Goal: Task Accomplishment & Management: Complete application form

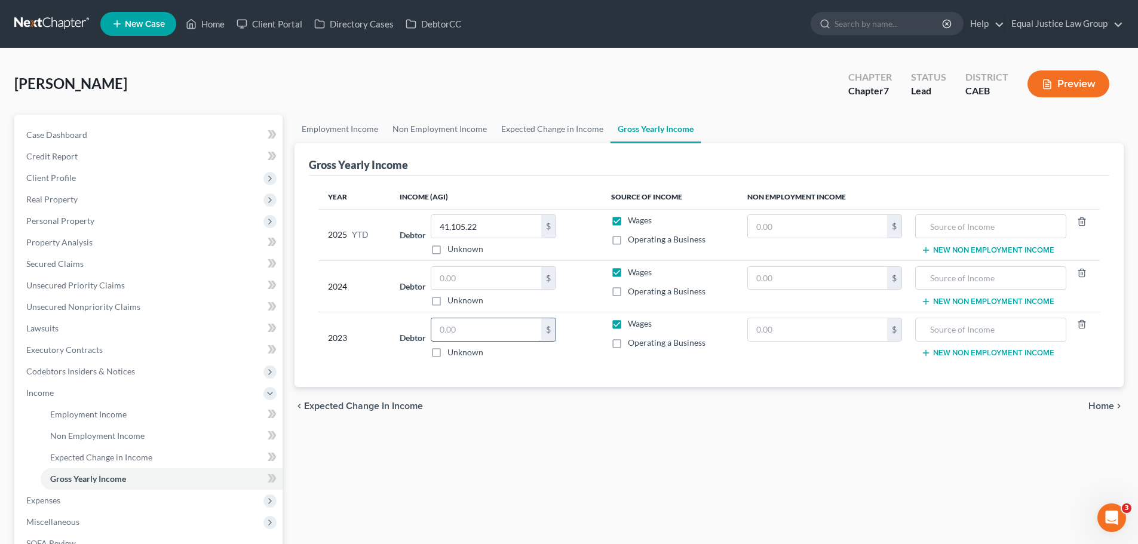
click at [497, 322] on input "text" at bounding box center [486, 329] width 110 height 23
type input "15,415.00"
click at [487, 275] on input "text" at bounding box center [486, 278] width 110 height 23
click at [577, 173] on div "Gross Yearly Income" at bounding box center [709, 159] width 800 height 32
click at [493, 278] on input "39,078" at bounding box center [486, 278] width 110 height 23
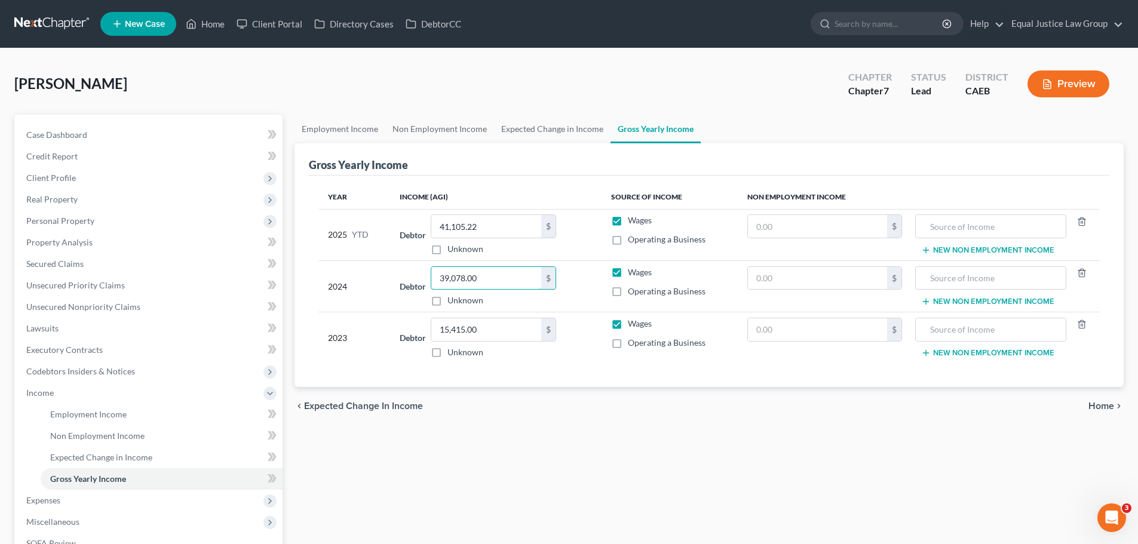
type input "39,078.00"
click at [910, 174] on div "Gross Yearly Income" at bounding box center [709, 159] width 800 height 32
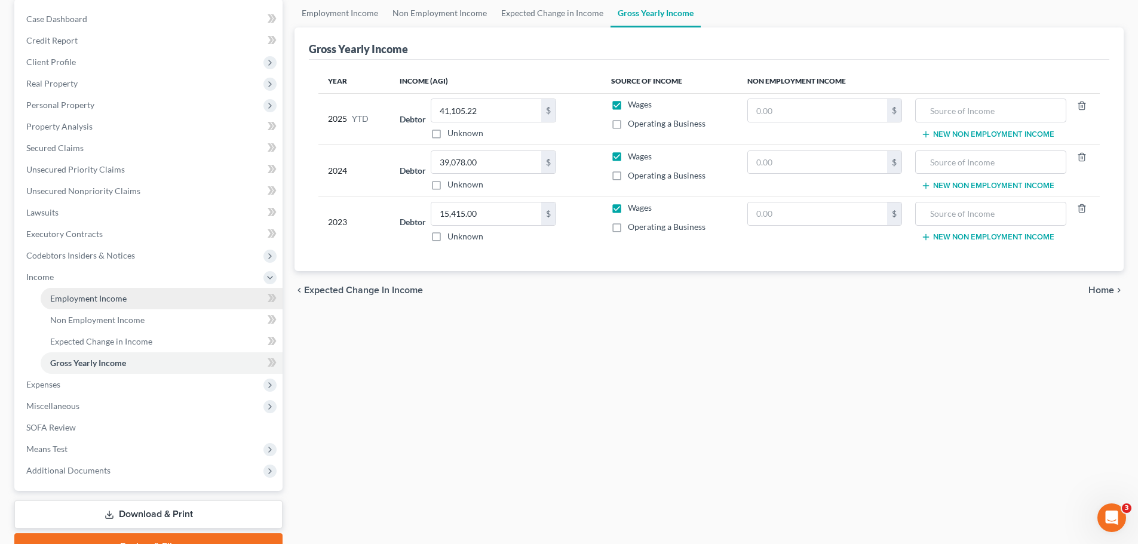
scroll to position [177, 0]
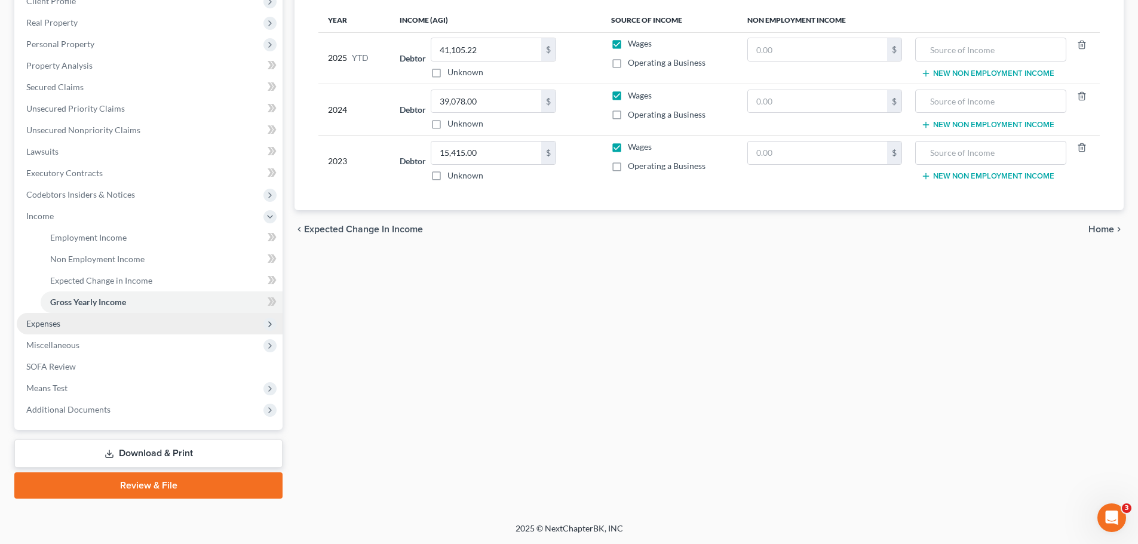
click at [66, 318] on span "Expenses" at bounding box center [150, 323] width 266 height 21
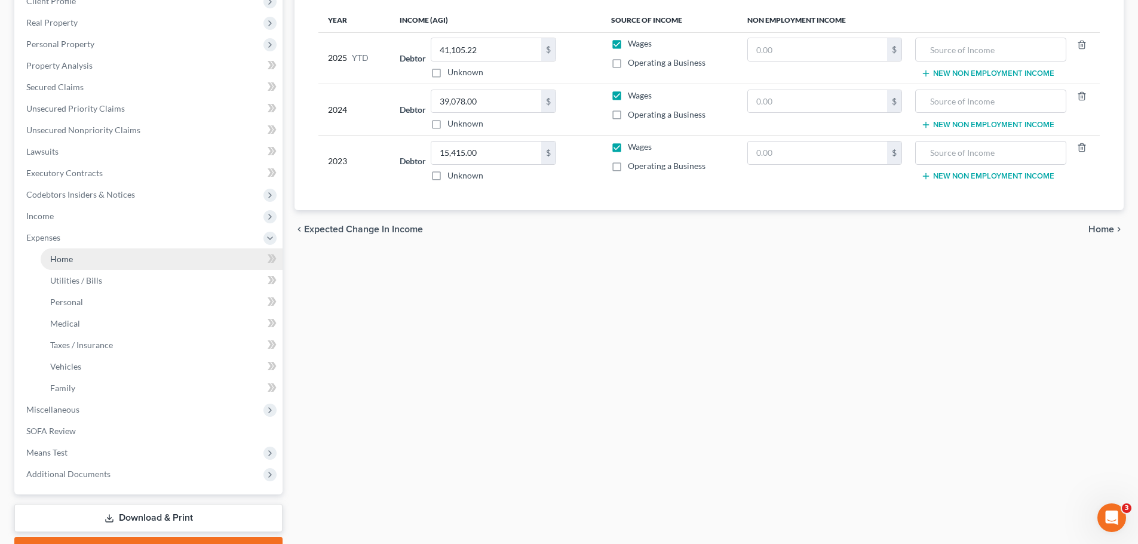
click at [82, 257] on link "Home" at bounding box center [162, 258] width 242 height 21
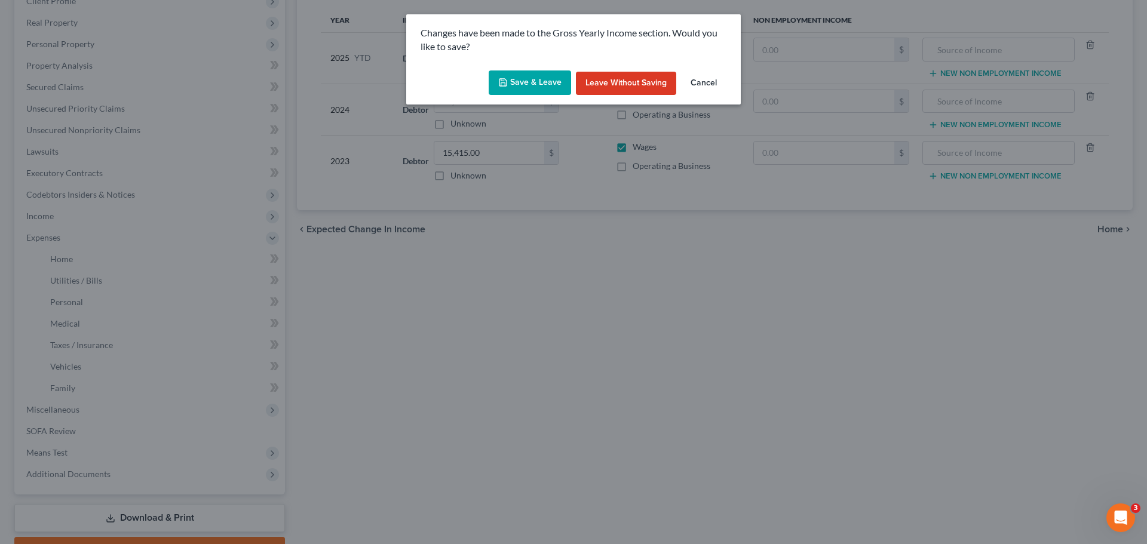
click at [533, 91] on button "Save & Leave" at bounding box center [529, 82] width 82 height 25
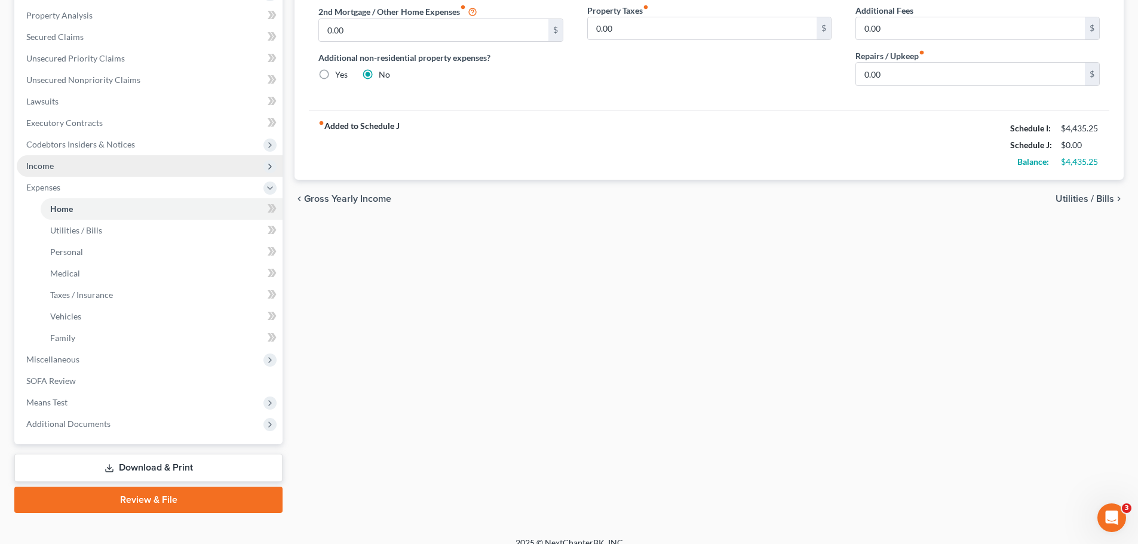
scroll to position [239, 0]
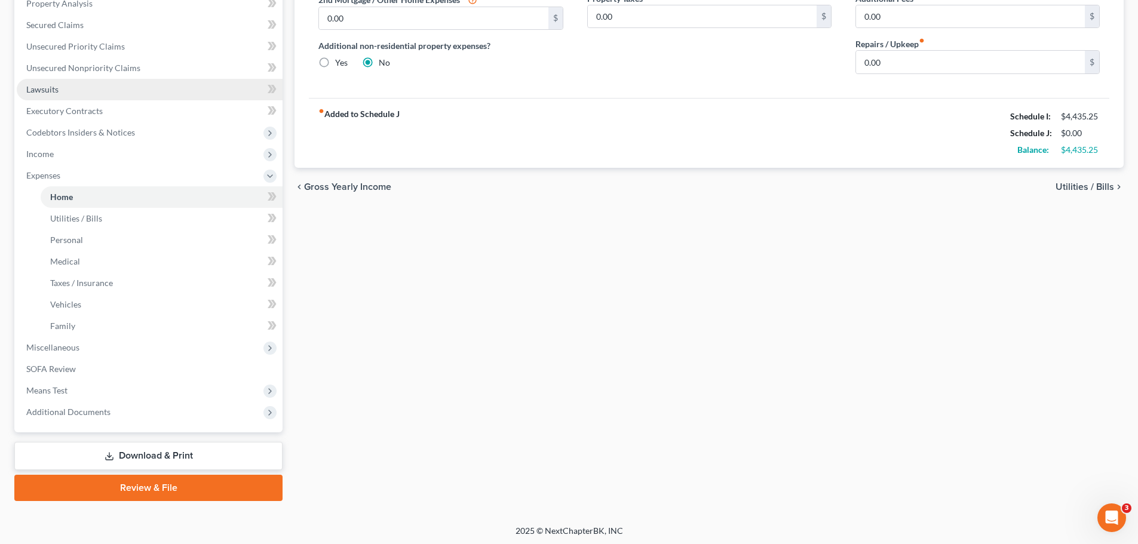
click at [60, 90] on link "Lawsuits" at bounding box center [150, 89] width 266 height 21
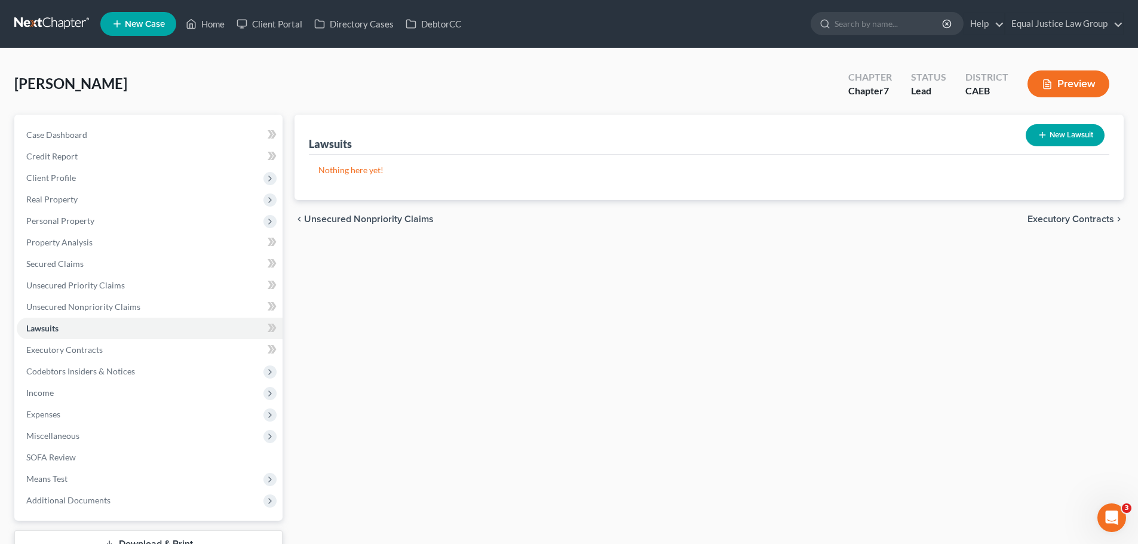
click at [1054, 133] on button "New Lawsuit" at bounding box center [1064, 135] width 79 height 22
select select "0"
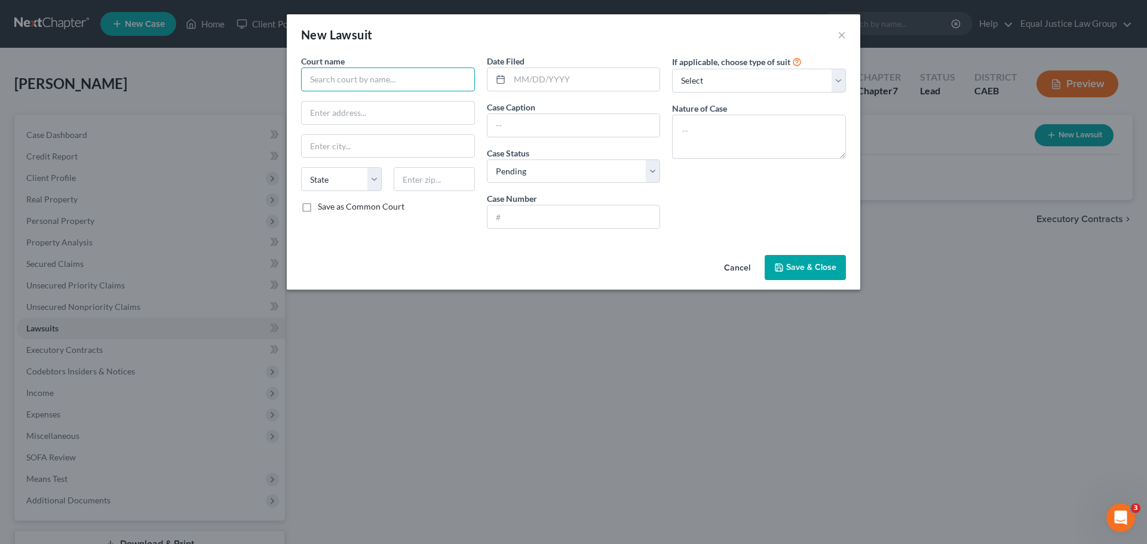
click at [372, 87] on input "text" at bounding box center [388, 79] width 174 height 24
type input "Superior Court of [US_STATE]"
type input "County of [GEOGRAPHIC_DATA]"
type input "[STREET_ADDRESS]"
select select "4"
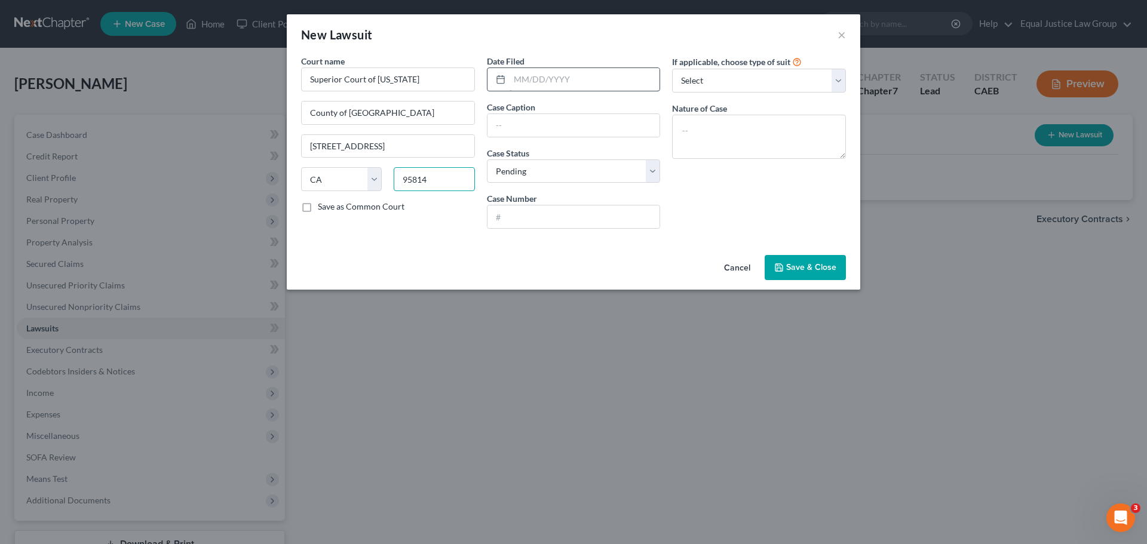
type input "95814"
click at [558, 81] on input "text" at bounding box center [584, 79] width 150 height 23
type input "[GEOGRAPHIC_DATA]"
click at [531, 81] on input "text" at bounding box center [584, 79] width 150 height 23
type input "[DATE]"
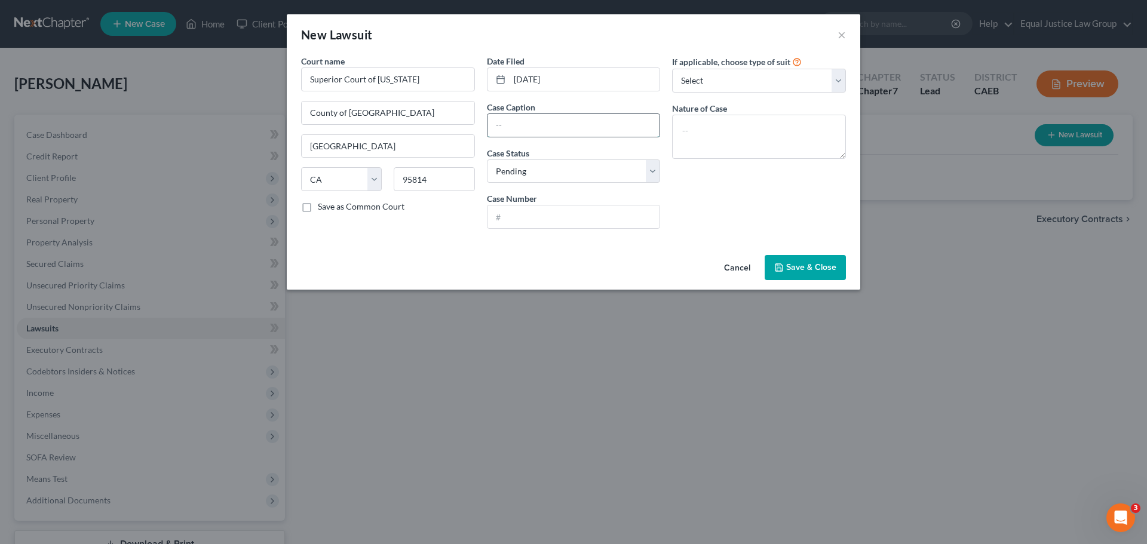
click at [533, 125] on input "text" at bounding box center [573, 125] width 173 height 23
click at [510, 119] on input "text" at bounding box center [573, 125] width 173 height 23
paste input "CAVALRY SPV I, LLC AS ASSIGNEE OF SYNCHRONY BANK"
type input "CAVALRY SPV I, LLC AS ASSIGNEE OF SYNCHRONY BANK"
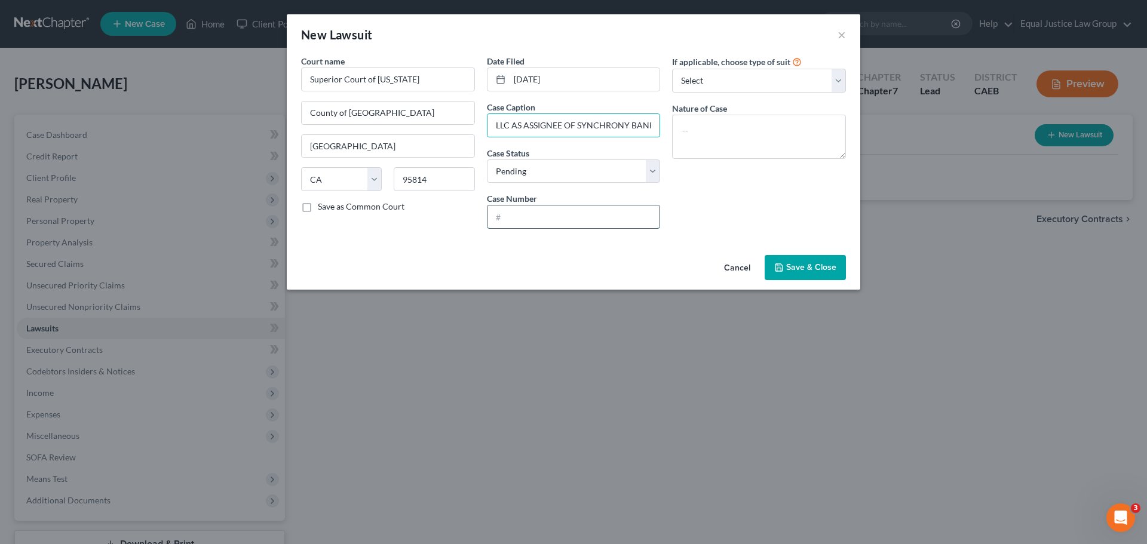
click at [542, 216] on input "text" at bounding box center [573, 216] width 173 height 23
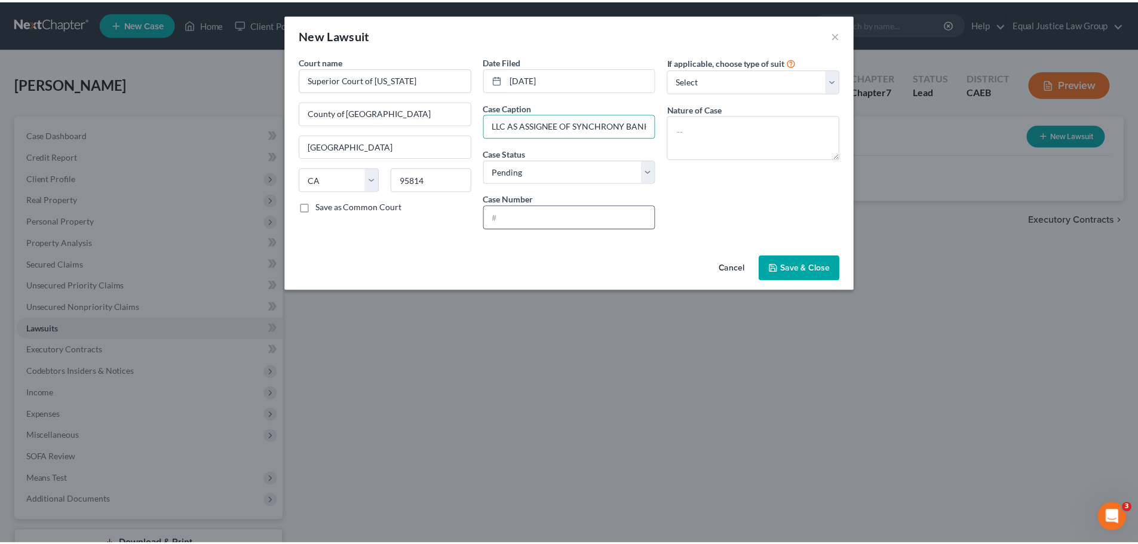
scroll to position [0, 0]
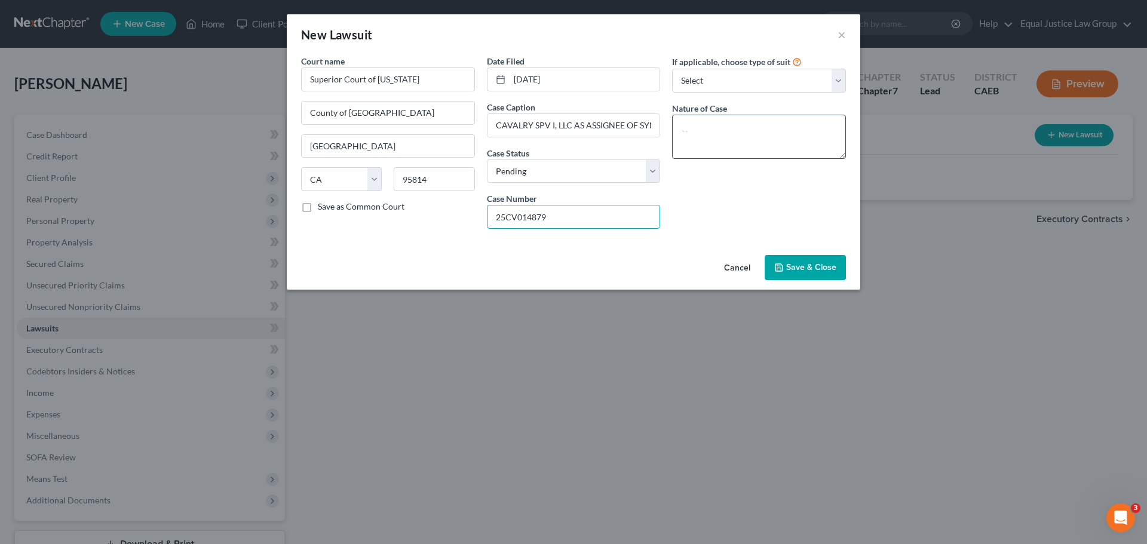
type input "25CV014879"
click at [736, 122] on textarea at bounding box center [759, 137] width 174 height 44
click at [761, 140] on textarea at bounding box center [759, 137] width 174 height 44
paste textarea "Limited Civil (Collections Case)"
type textarea "Limited Civil (Collections Case)"
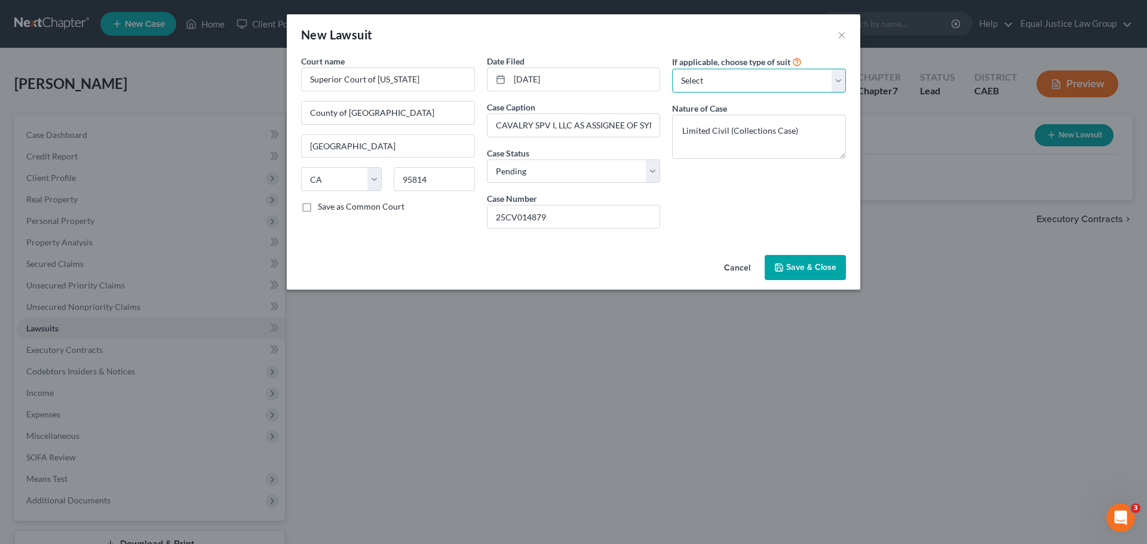
click at [834, 75] on select "Select Repossession Garnishment Foreclosure Attached, Seized, Or Levied Other" at bounding box center [759, 81] width 174 height 24
select select "3"
click at [672, 69] on select "Select Repossession Garnishment Foreclosure Attached, Seized, Or Levied Other" at bounding box center [759, 81] width 174 height 24
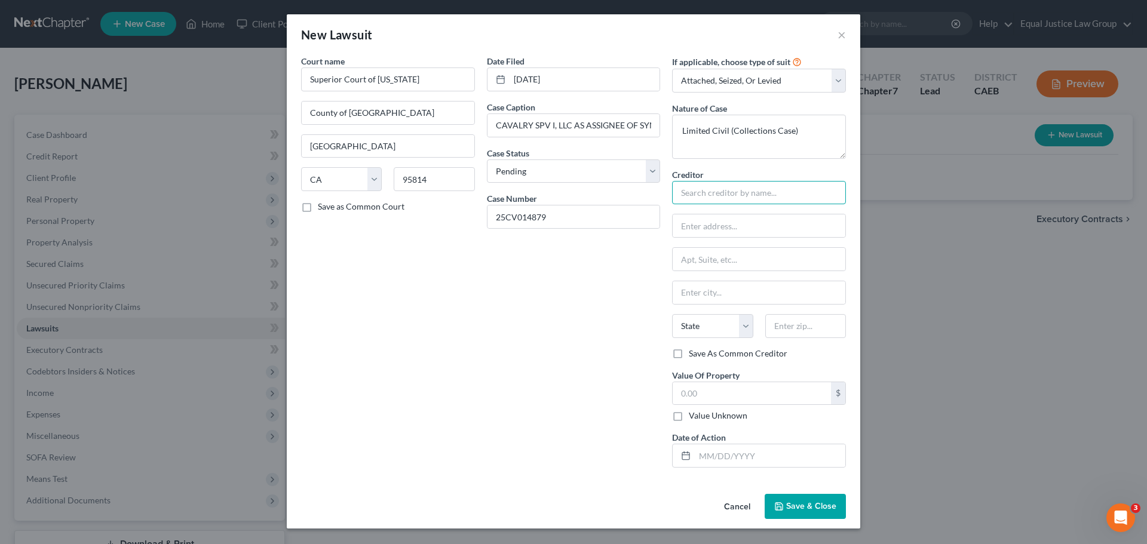
click at [699, 198] on input "text" at bounding box center [759, 193] width 174 height 24
click at [735, 194] on input "text" at bounding box center [759, 193] width 174 height 24
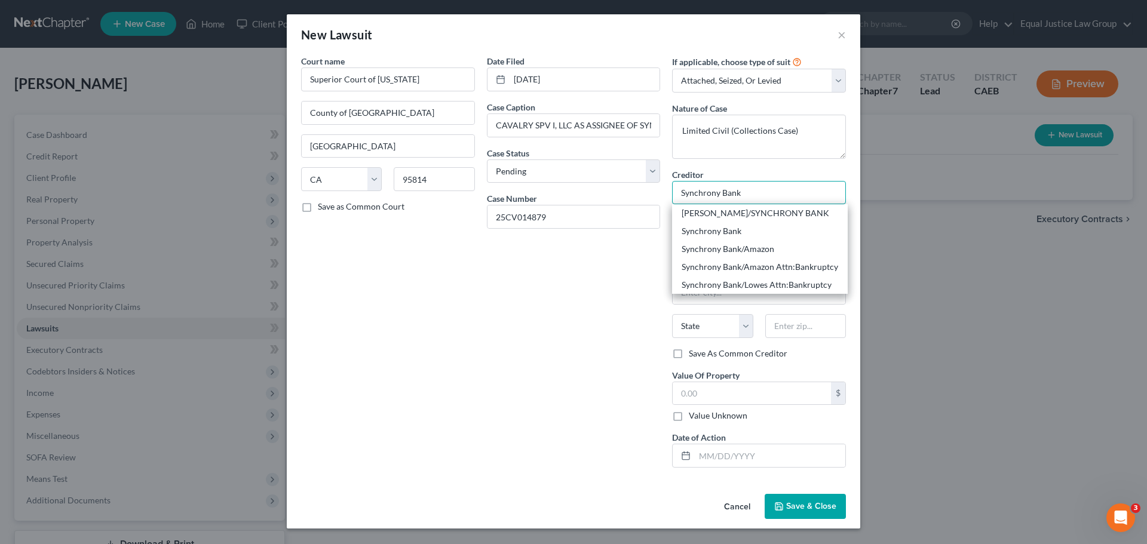
click at [717, 192] on input "Synchrony Bank" at bounding box center [759, 193] width 174 height 24
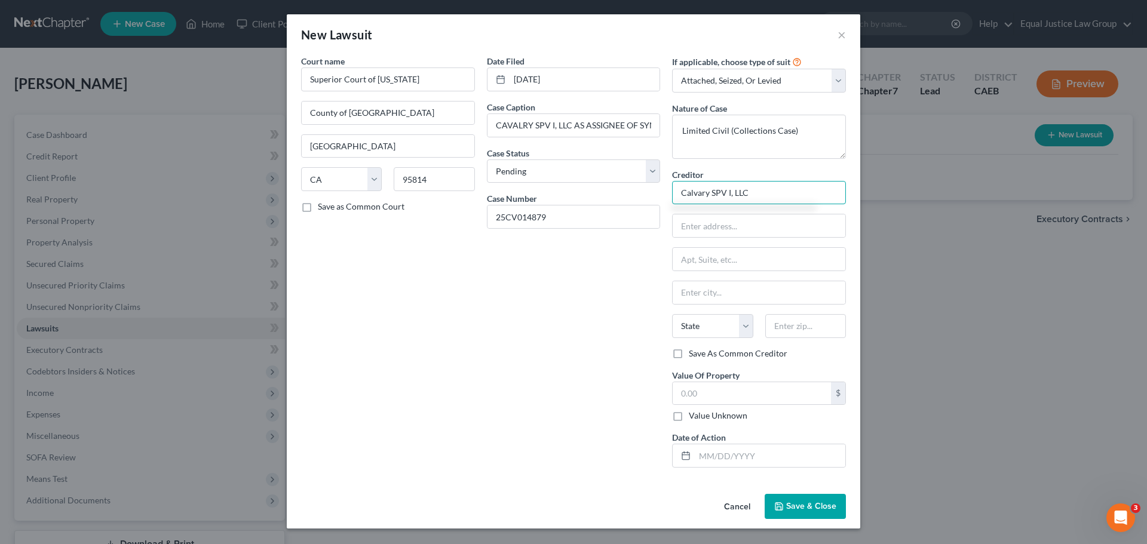
type input "Calvary SPV I, LLC"
type input "A"
type input "a"
type input "C/O Synchrony Bank"
click at [554, 33] on div "New Lawsuit ×" at bounding box center [573, 34] width 573 height 41
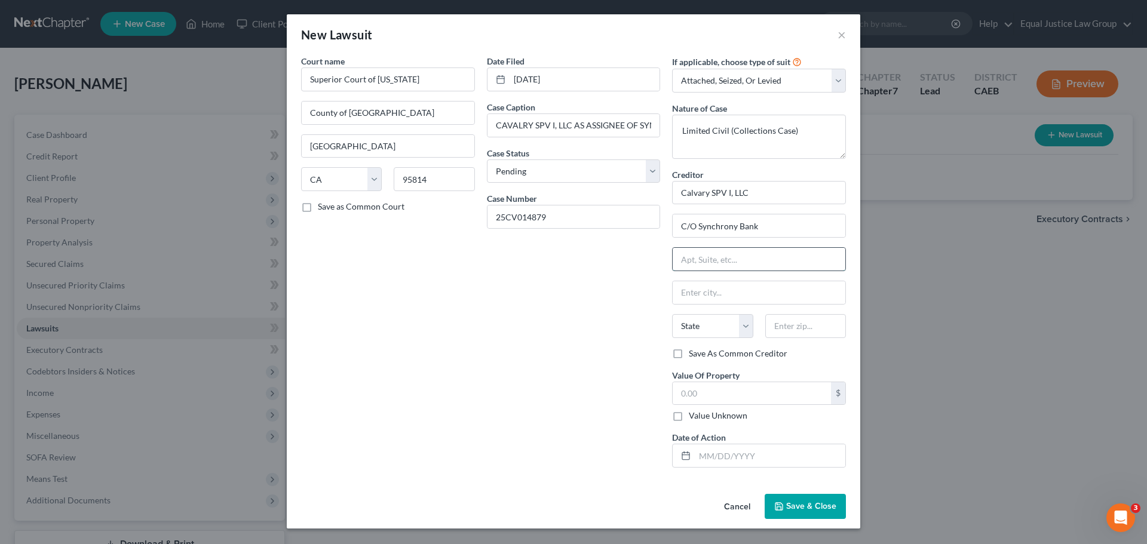
click at [721, 259] on input "text" at bounding box center [758, 259] width 173 height 23
click at [695, 257] on input "text" at bounding box center [758, 259] width 173 height 23
type input "[STREET_ADDRESS]"
type input "S"
click at [761, 260] on input "[STREET_ADDRESS]" at bounding box center [758, 259] width 173 height 23
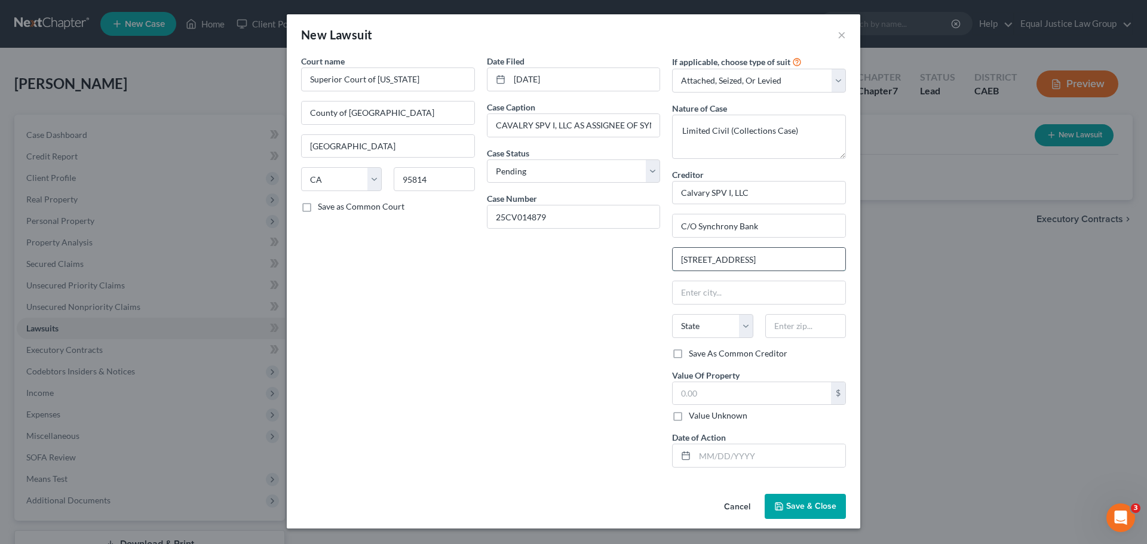
type input "[STREET_ADDRESS]"
click at [741, 288] on input "text" at bounding box center [758, 292] width 173 height 23
type input "[GEOGRAPHIC_DATA]"
select select "6"
type input "06831"
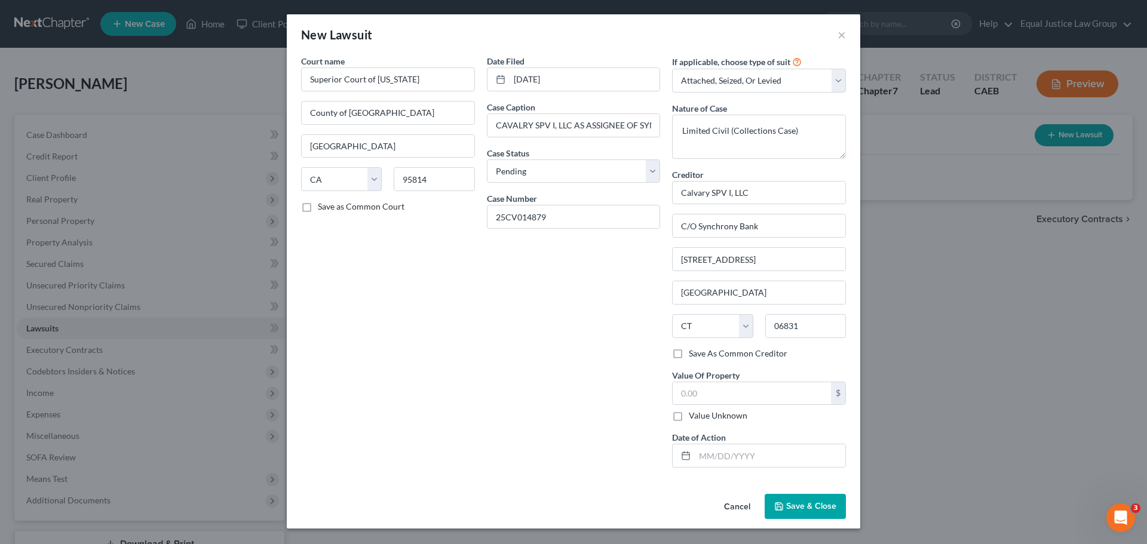
click at [647, 346] on div "Date Filed [DATE] Case Caption CAVALRY SPV I, LLC AS ASSIGNEE OF SYNCHRONY BANK…" at bounding box center [574, 266] width 186 height 422
click at [717, 394] on input "text" at bounding box center [751, 393] width 158 height 23
type input "7,204.76"
click at [561, 407] on div "Date Filed [DATE] Case Caption CAVALRY SPV I, LLC AS ASSIGNEE OF SYNCHRONY BANK…" at bounding box center [574, 266] width 186 height 422
click at [758, 451] on input "text" at bounding box center [770, 455] width 150 height 23
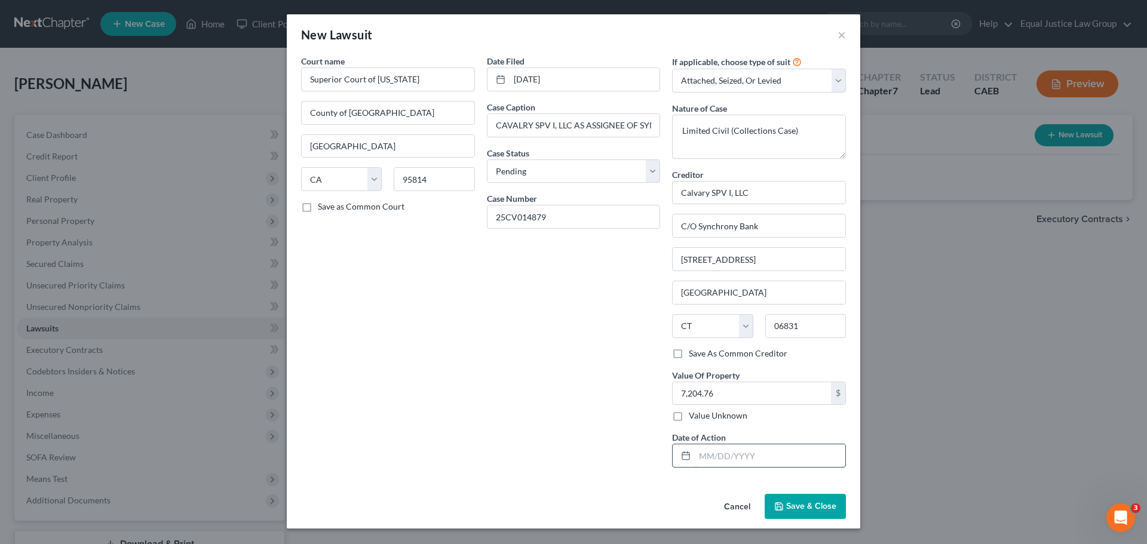
click at [756, 458] on input "text" at bounding box center [770, 455] width 150 height 23
type input "[DATE]"
click at [815, 502] on span "Save & Close" at bounding box center [811, 506] width 50 height 10
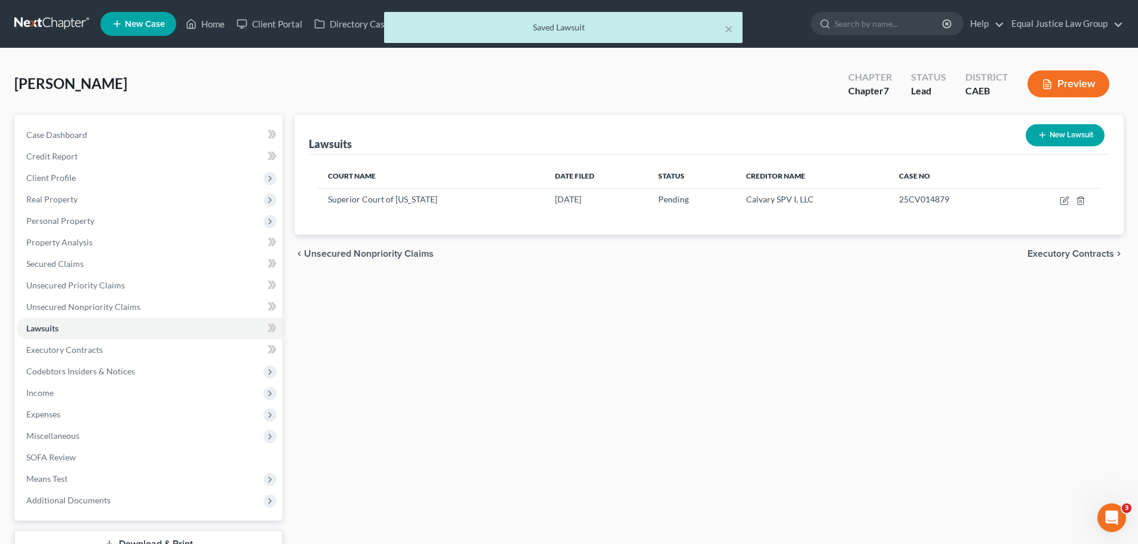
click at [605, 374] on div "Lawsuits New Lawsuit Court Name Date Filed Status Creditor Name Case No Superio…" at bounding box center [708, 352] width 841 height 475
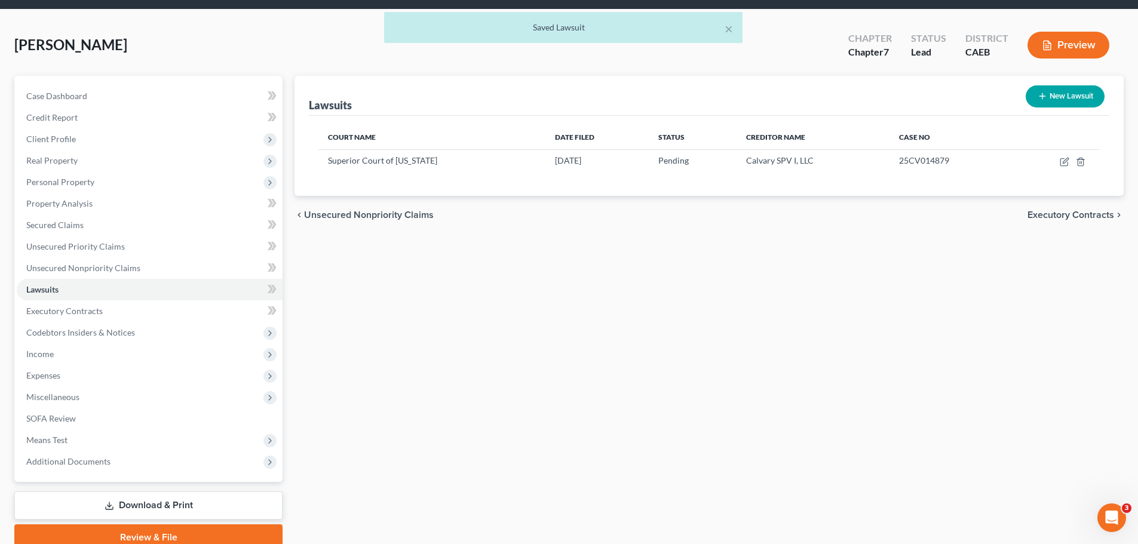
scroll to position [60, 0]
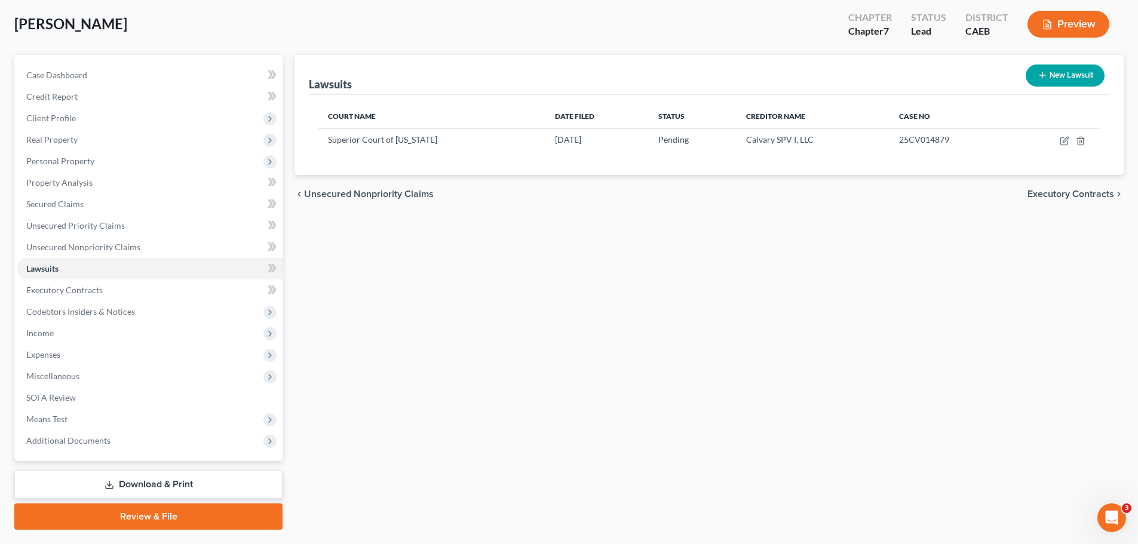
click at [674, 358] on div "Lawsuits New Lawsuit Court Name Date Filed Status Creditor Name Case No Superio…" at bounding box center [708, 292] width 841 height 475
click at [540, 298] on div "Lawsuits New Lawsuit Court Name Date Filed Status Creditor Name Case No Superio…" at bounding box center [708, 292] width 841 height 475
click at [70, 290] on span "Executory Contracts" at bounding box center [64, 290] width 76 height 10
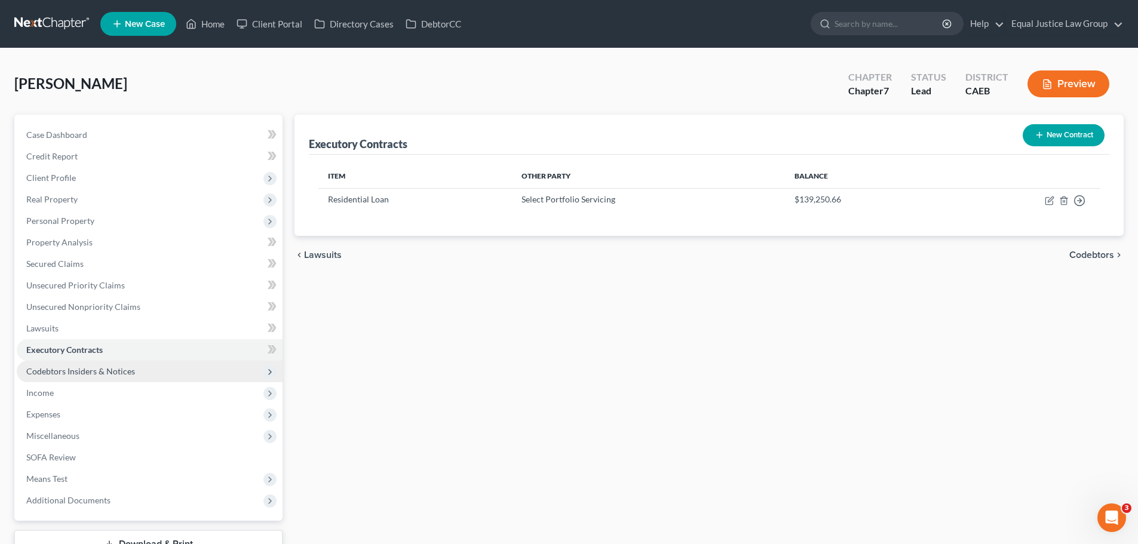
click at [93, 367] on span "Codebtors Insiders & Notices" at bounding box center [80, 371] width 109 height 10
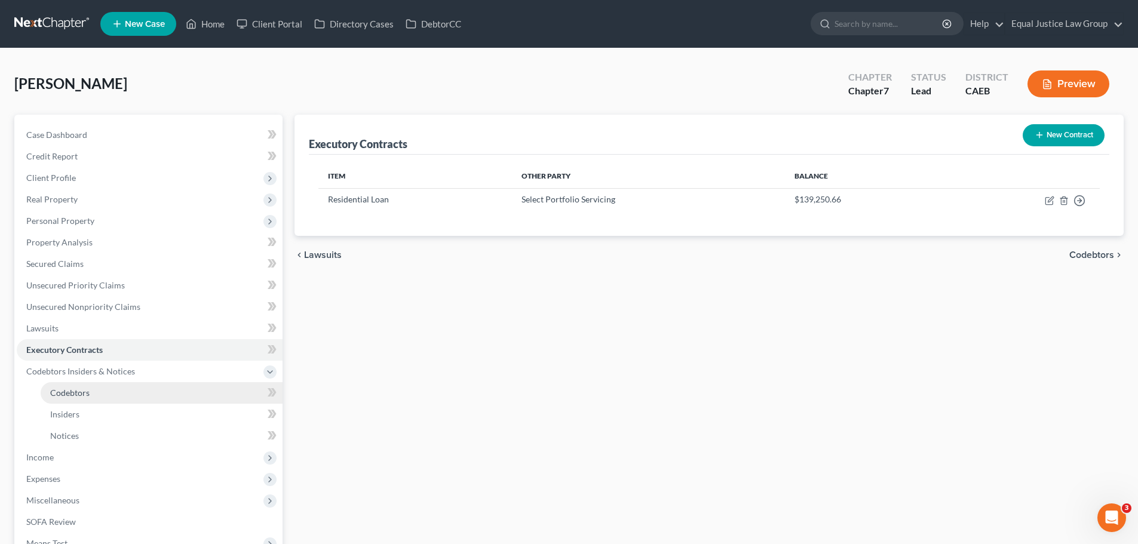
click at [81, 391] on span "Codebtors" at bounding box center [69, 393] width 39 height 10
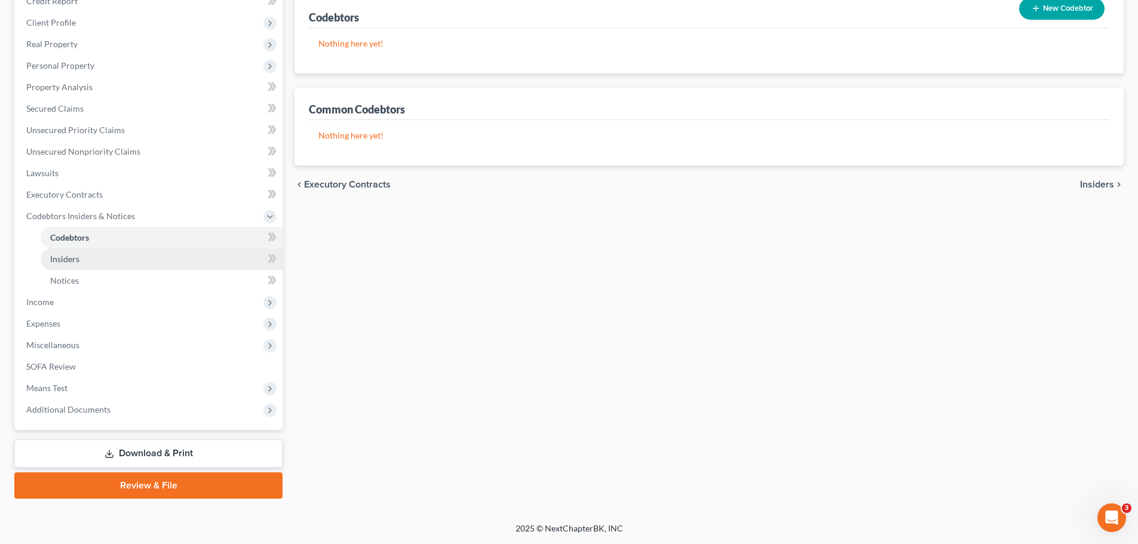
click at [62, 257] on span "Insiders" at bounding box center [64, 259] width 29 height 10
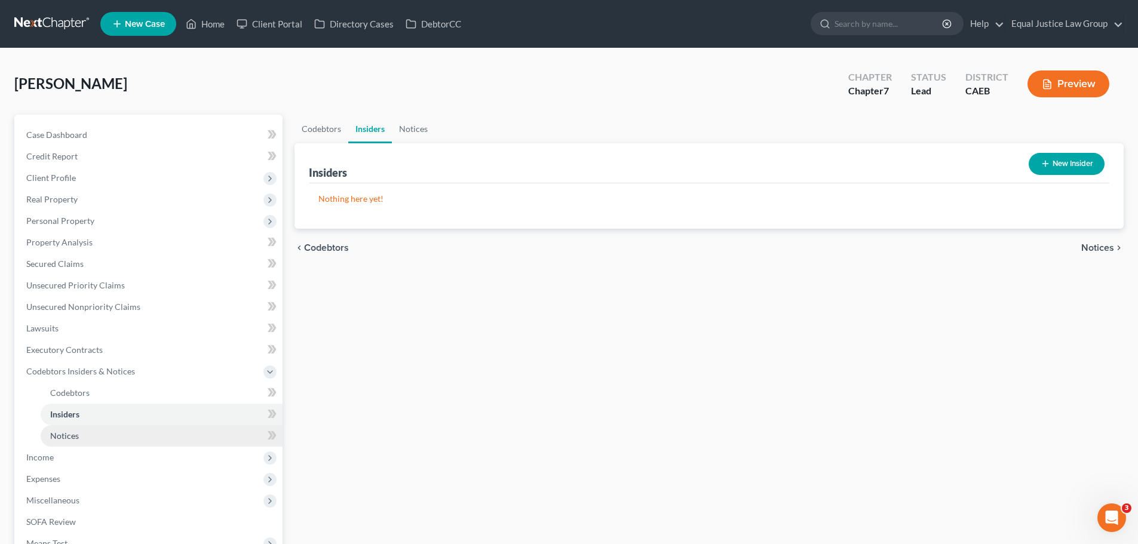
click at [66, 435] on span "Notices" at bounding box center [64, 436] width 29 height 10
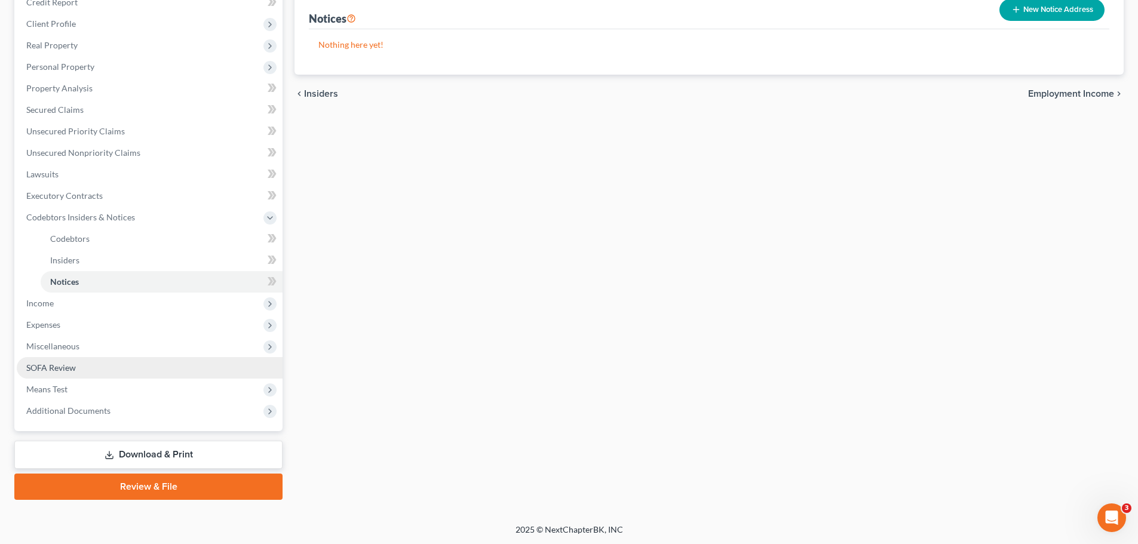
scroll to position [155, 0]
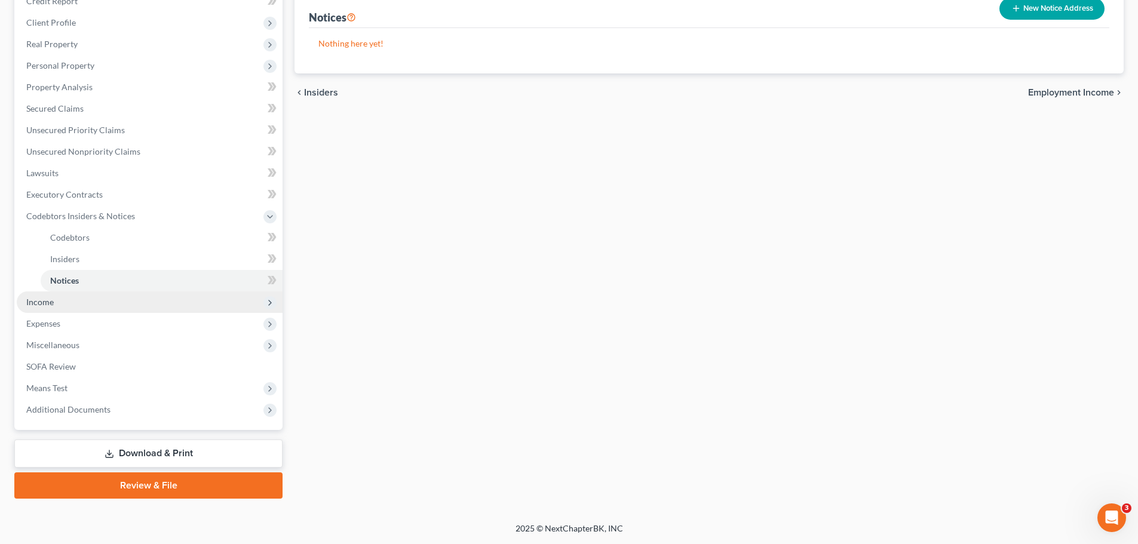
click at [66, 310] on span "Income" at bounding box center [150, 301] width 266 height 21
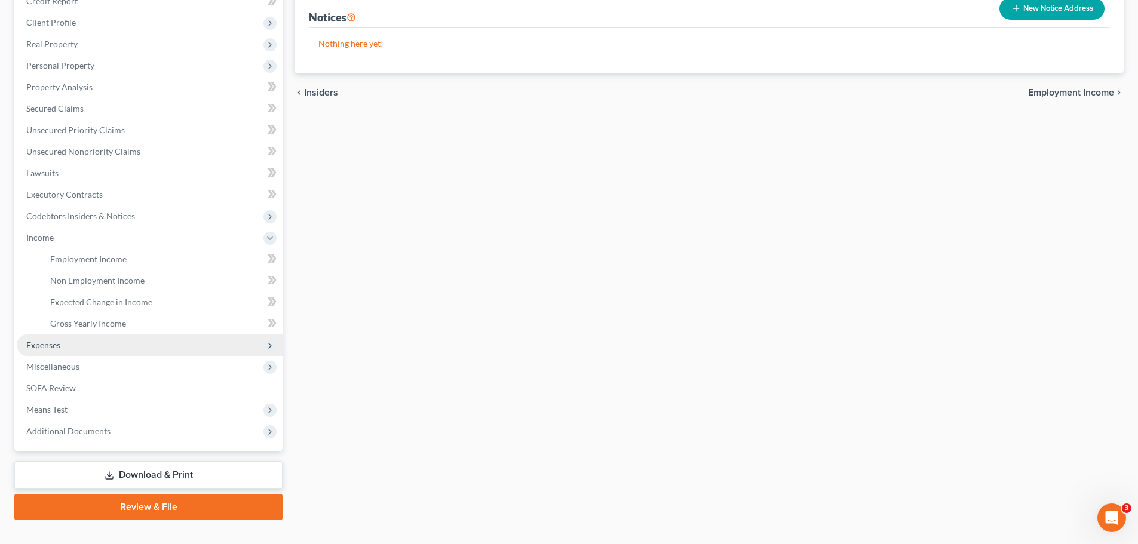
click at [54, 348] on span "Expenses" at bounding box center [43, 345] width 34 height 10
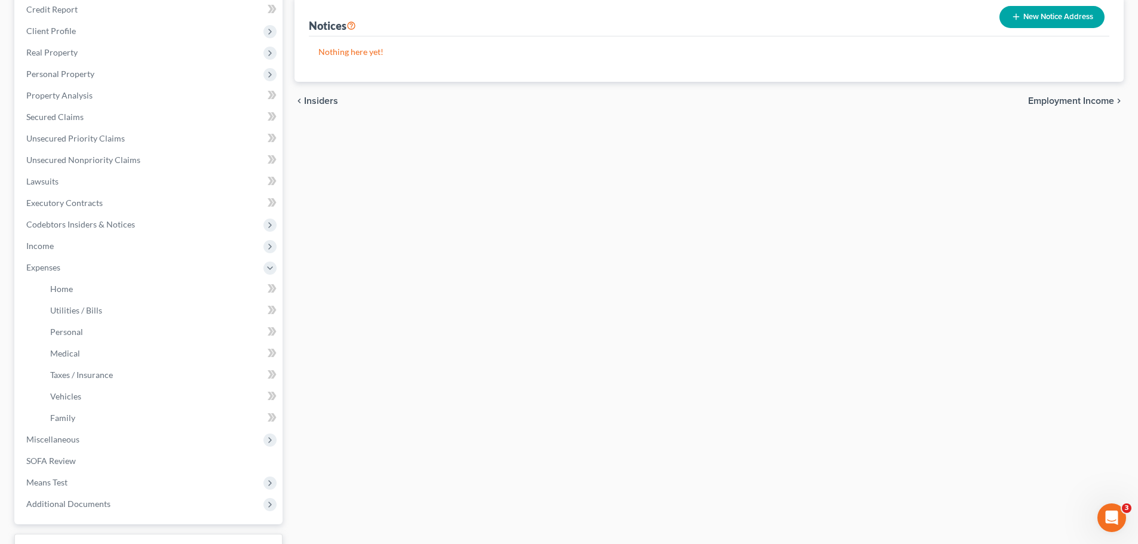
scroll to position [179, 0]
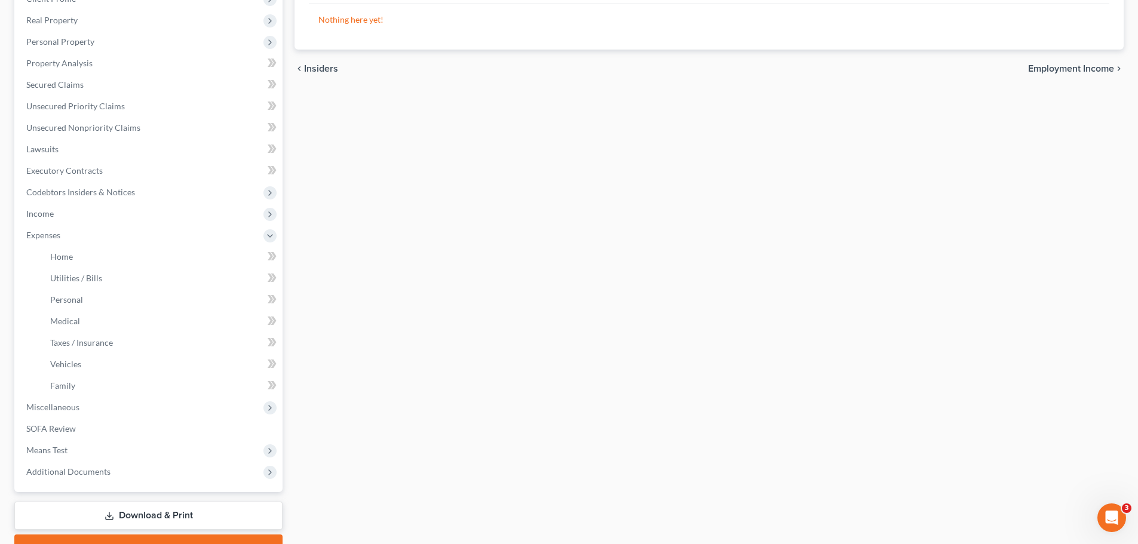
click at [535, 322] on div "Codebtors Insiders Notices Notices New Notice Address Nothing here yet! Name ch…" at bounding box center [708, 248] width 841 height 625
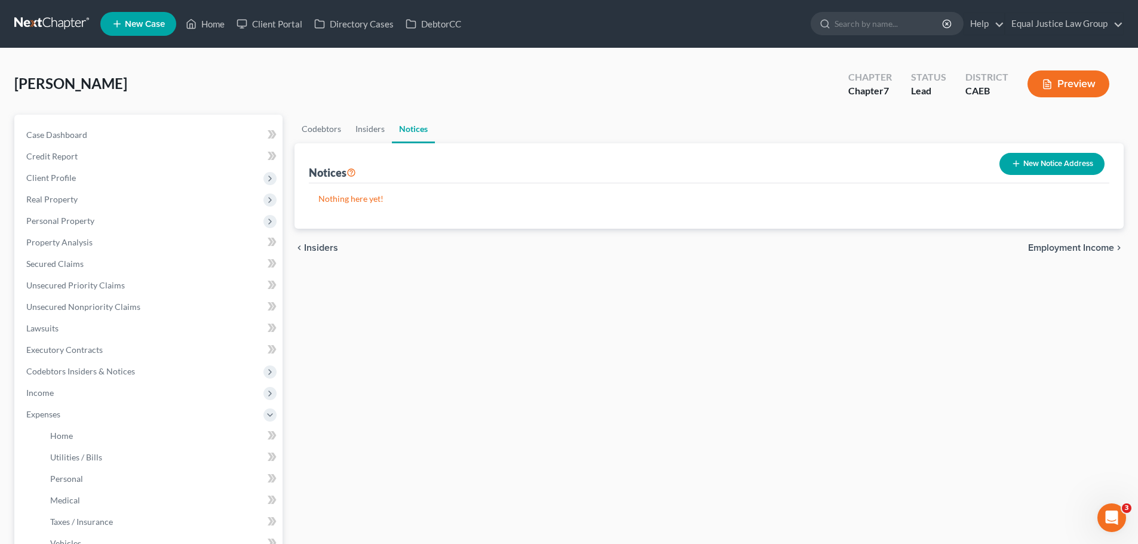
scroll to position [119, 0]
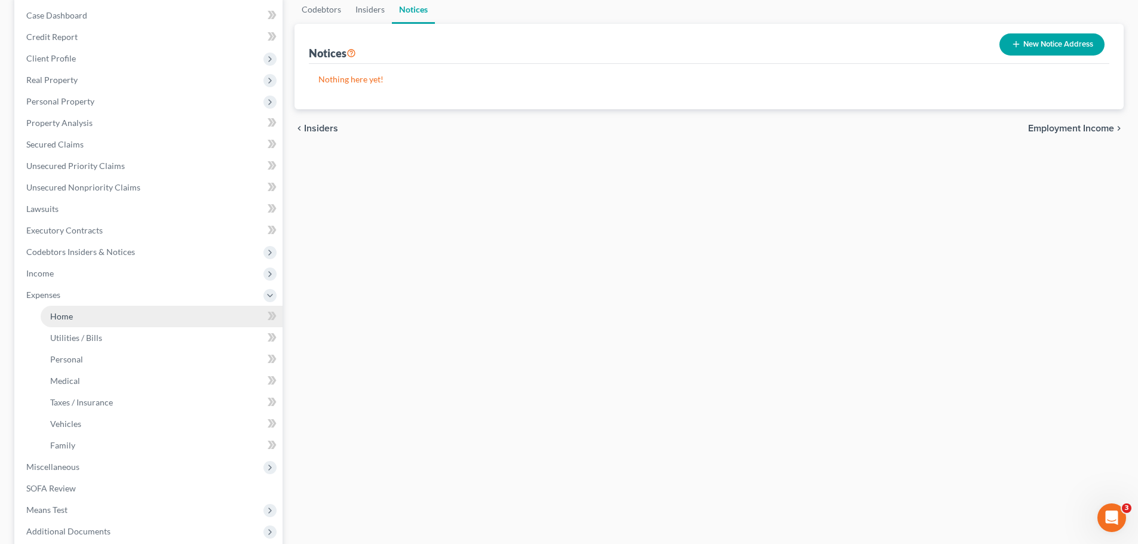
click at [73, 314] on link "Home" at bounding box center [162, 316] width 242 height 21
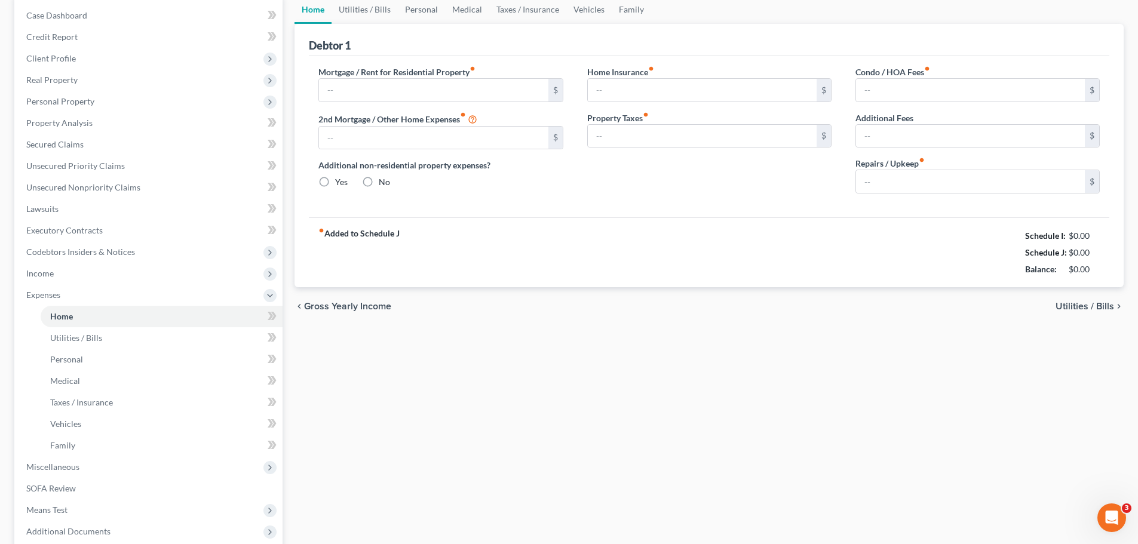
scroll to position [11, 0]
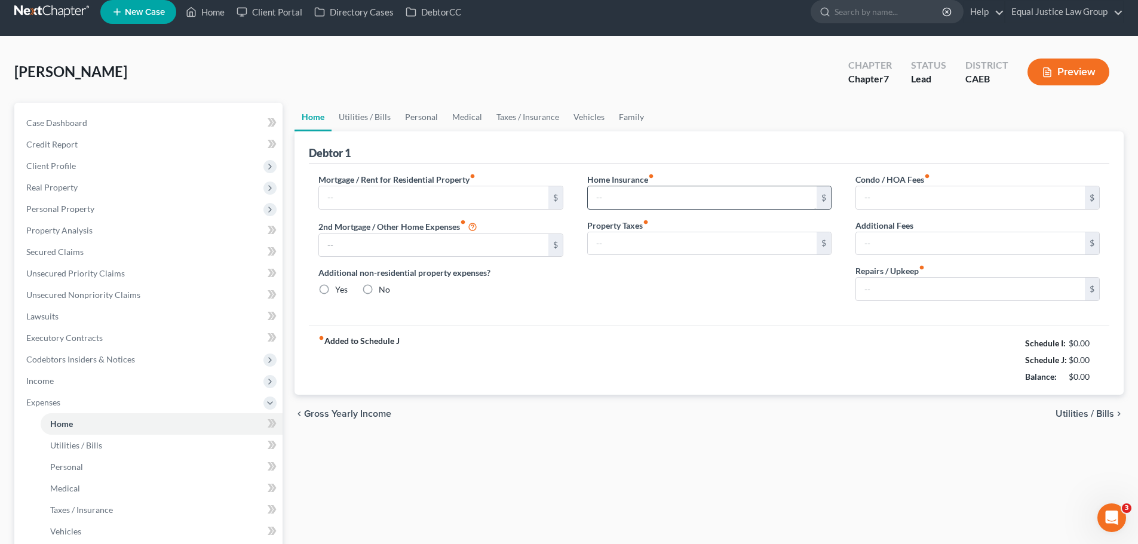
type input "0.00"
radio input "true"
type input "0.00"
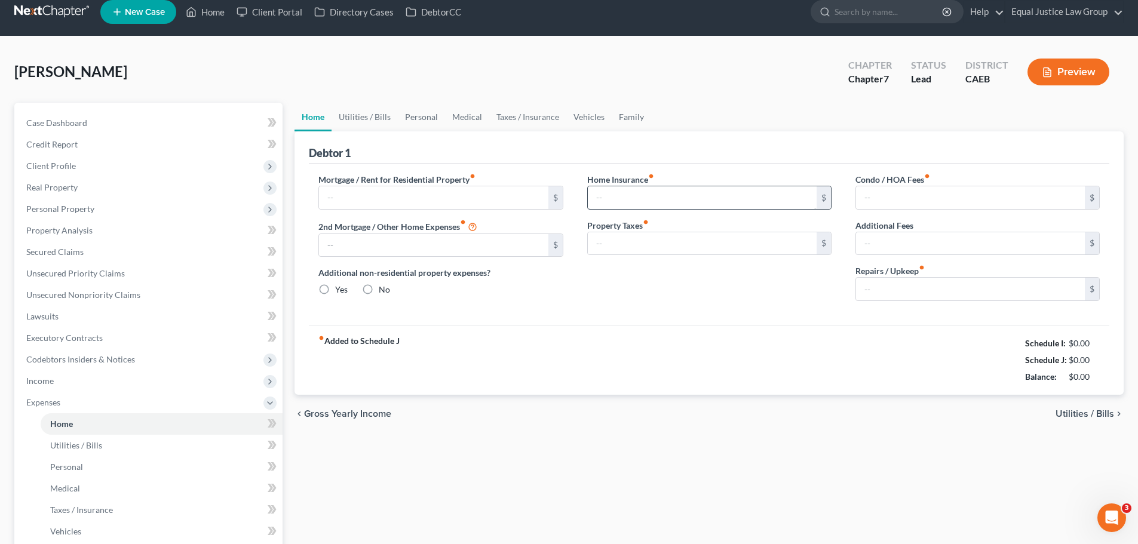
type input "0.00"
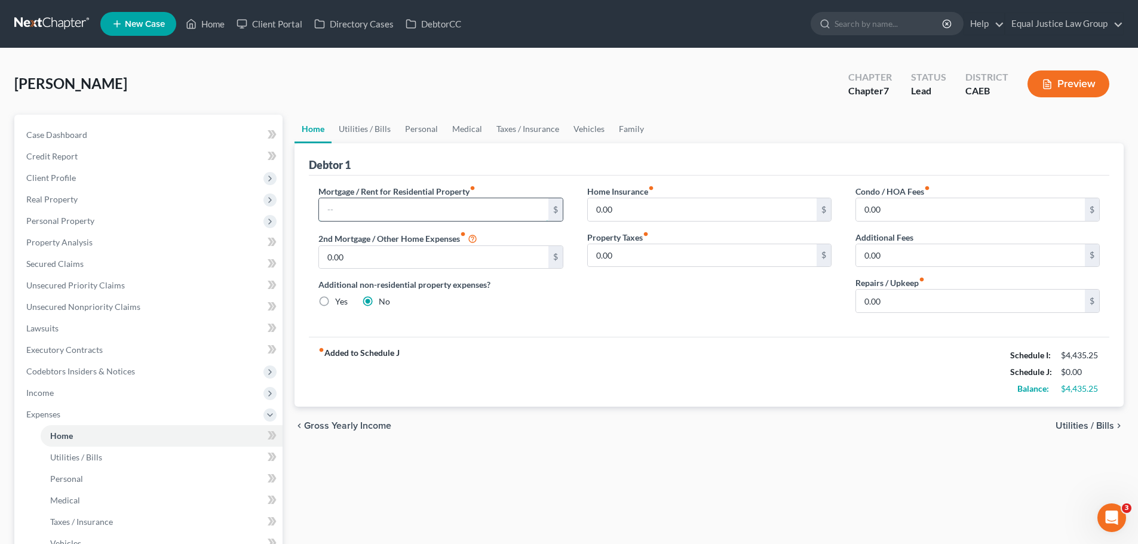
click at [361, 205] on input "text" at bounding box center [433, 209] width 229 height 23
type input "966.12"
click at [702, 177] on div "Mortgage / Rent for Residential Property fiber_manual_record 966.12 $ 2nd Mortg…" at bounding box center [709, 256] width 800 height 161
drag, startPoint x: 587, startPoint y: 190, endPoint x: 370, endPoint y: 248, distance: 225.0
click at [385, 248] on div "Mortgage / Rent for Residential Property fiber_manual_record 966.12 $ 2nd Mortg…" at bounding box center [708, 253] width 805 height 137
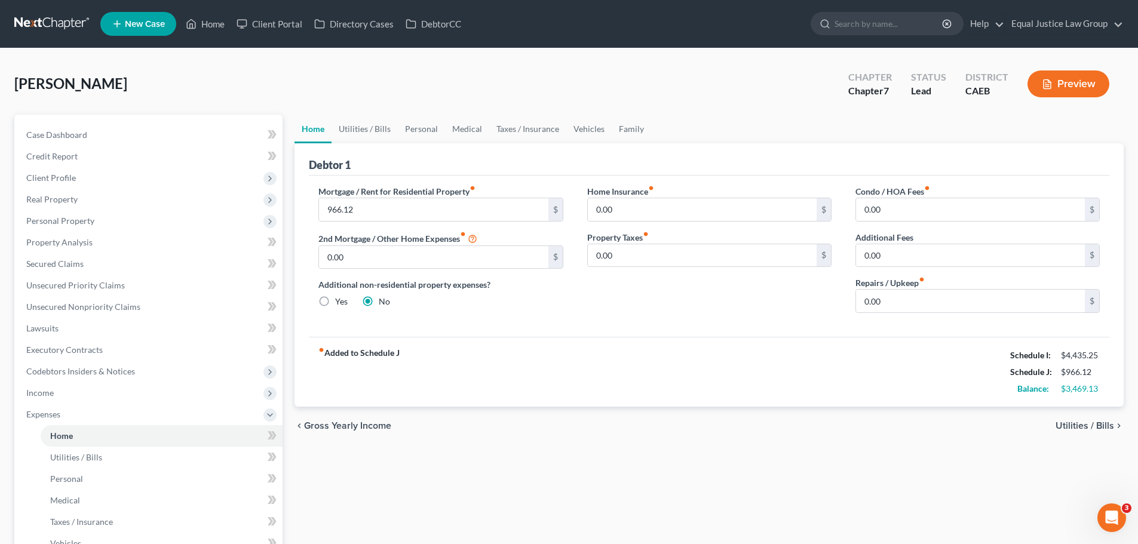
click at [316, 239] on div "Mortgage / Rent for Residential Property fiber_manual_record 966.12 $ 2nd Mortg…" at bounding box center [440, 253] width 268 height 137
click at [314, 236] on div "Mortgage / Rent for Residential Property fiber_manual_record 966.12 $ 2nd Mortg…" at bounding box center [440, 253] width 268 height 137
click at [459, 300] on div "Additional non-residential property expenses? Yes No" at bounding box center [440, 292] width 244 height 29
drag, startPoint x: 1103, startPoint y: 422, endPoint x: 1092, endPoint y: 421, distance: 10.8
click at [1103, 422] on span "Utilities / Bills" at bounding box center [1084, 426] width 59 height 10
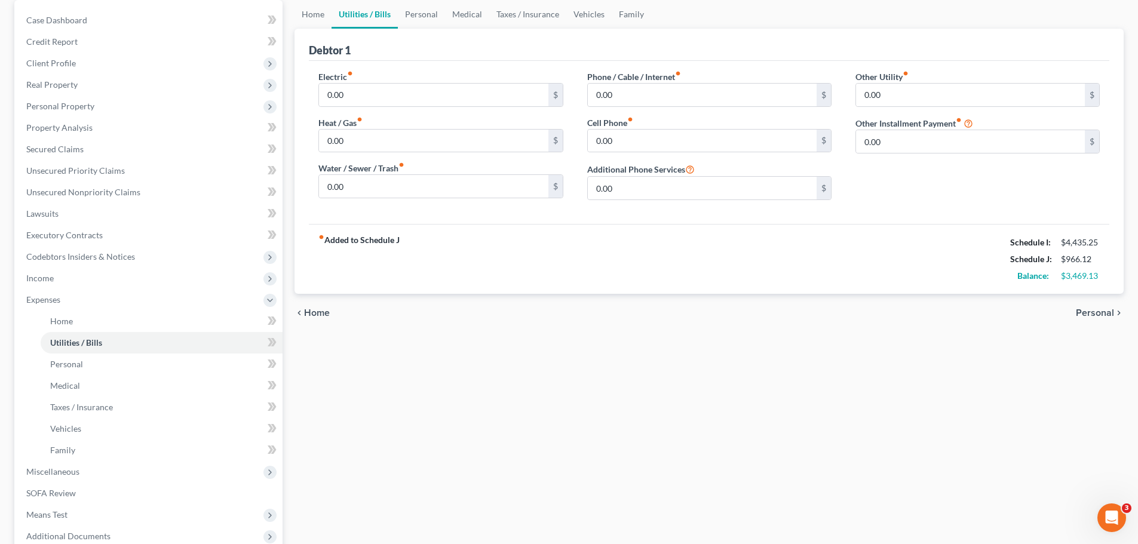
scroll to position [119, 0]
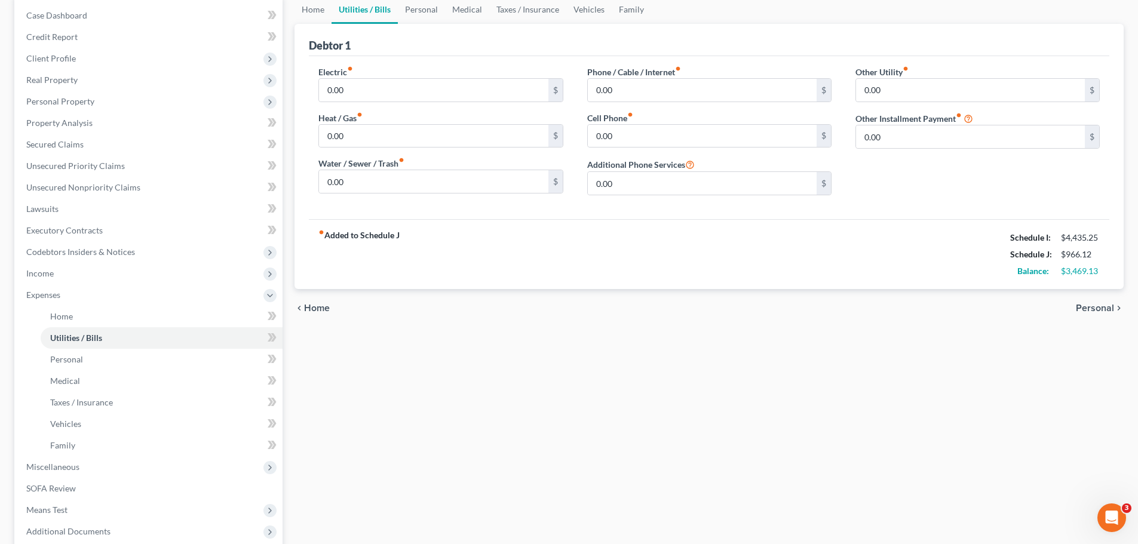
drag, startPoint x: 1096, startPoint y: 307, endPoint x: 1069, endPoint y: 294, distance: 29.9
click at [1096, 307] on span "Personal" at bounding box center [1095, 308] width 38 height 10
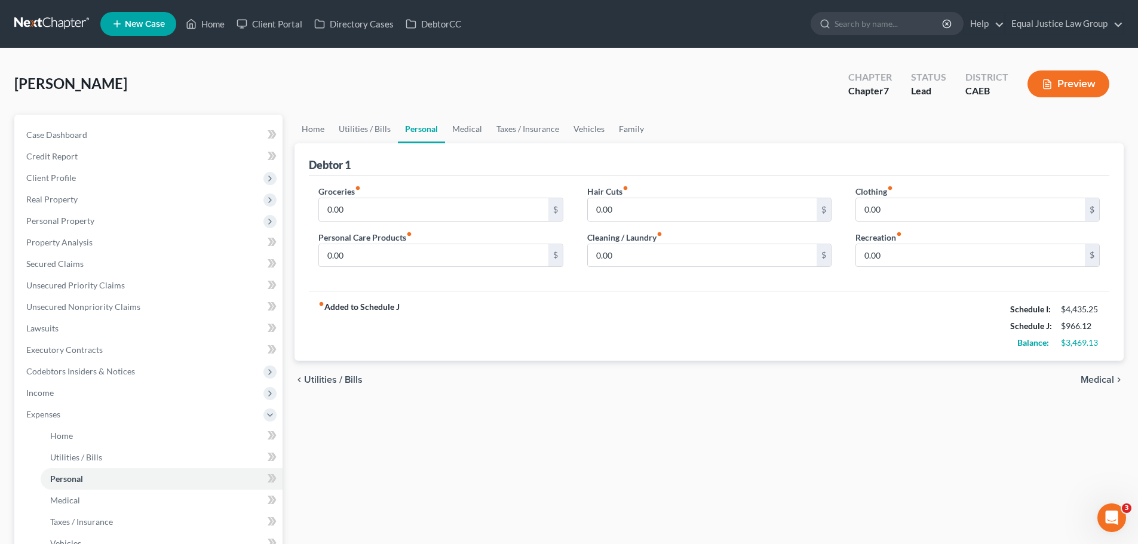
click at [1100, 378] on span "Medical" at bounding box center [1096, 380] width 33 height 10
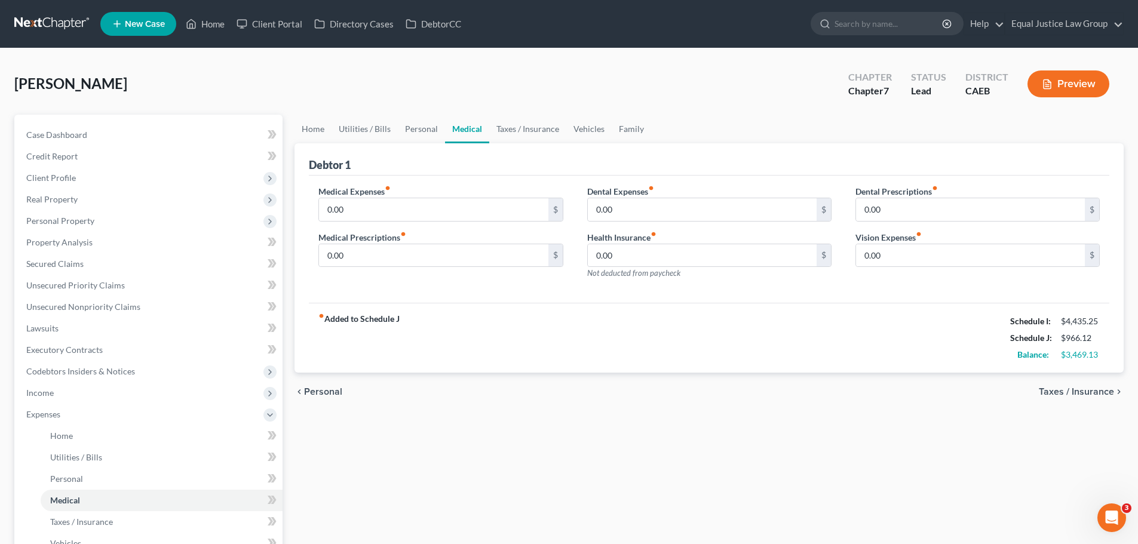
click at [1068, 389] on span "Taxes / Insurance" at bounding box center [1076, 392] width 75 height 10
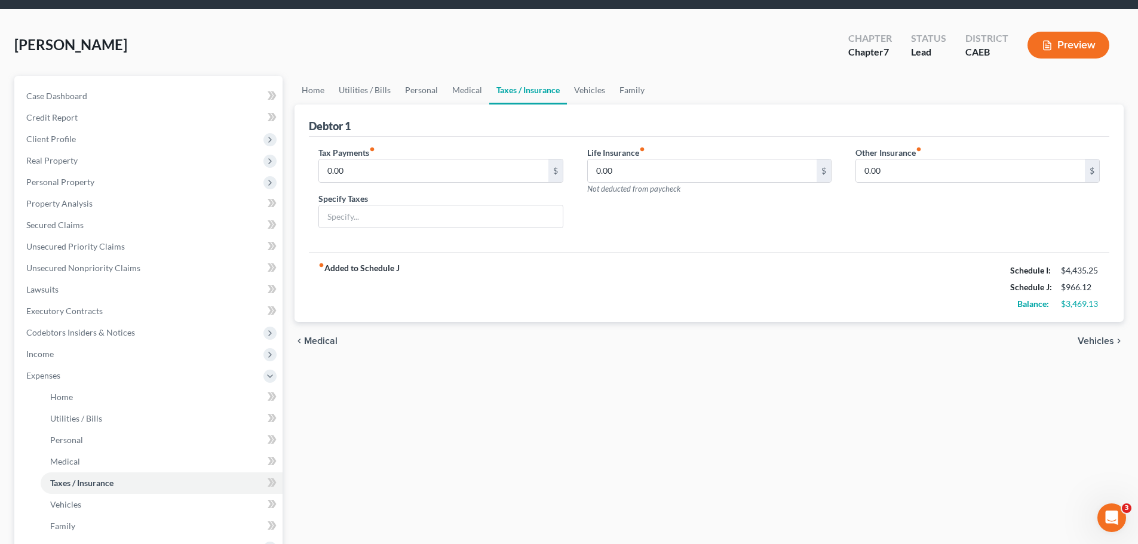
scroll to position [60, 0]
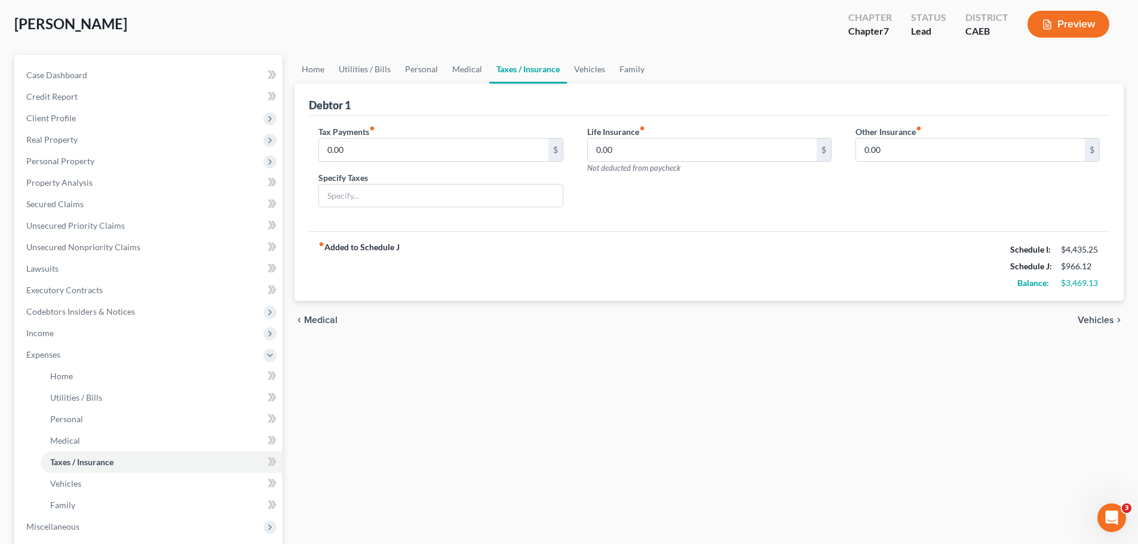
click at [1084, 318] on span "Vehicles" at bounding box center [1095, 320] width 36 height 10
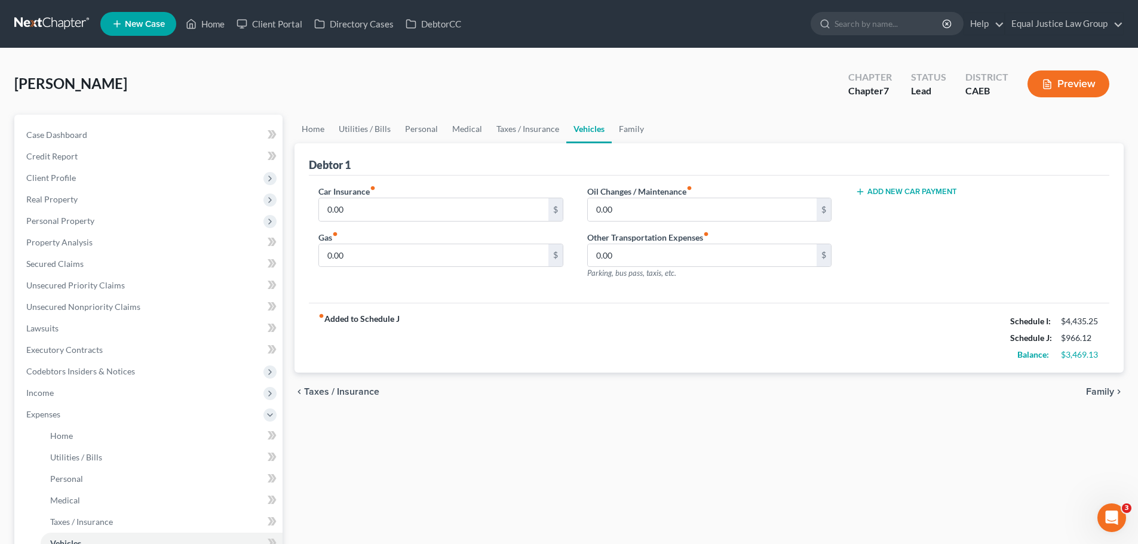
click at [1097, 391] on span "Family" at bounding box center [1100, 392] width 28 height 10
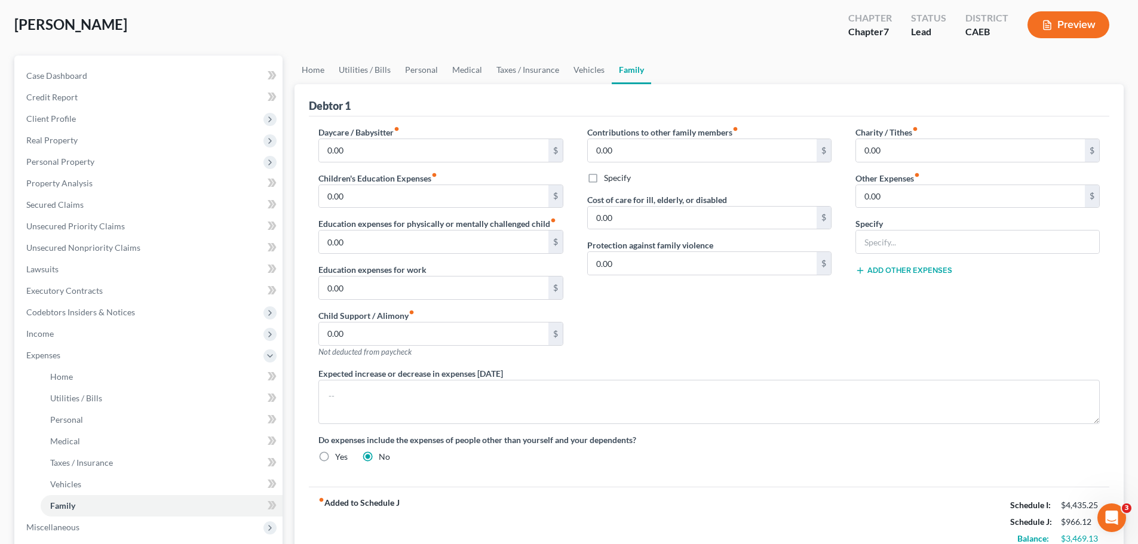
scroll to position [60, 0]
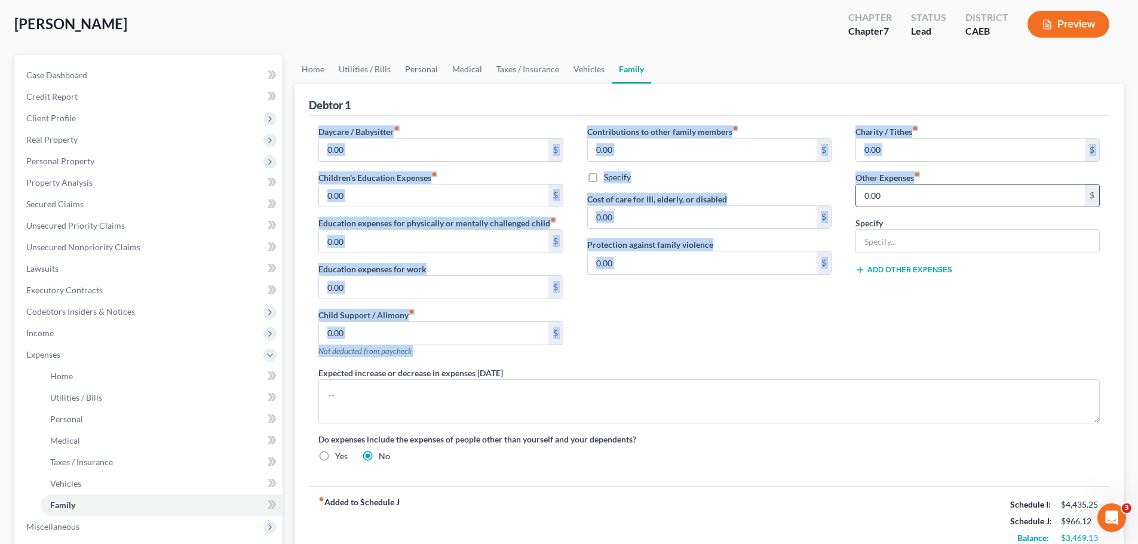
drag, startPoint x: 314, startPoint y: 131, endPoint x: 921, endPoint y: 192, distance: 610.3
click at [921, 192] on div "Daycare / Babysitter fiber_manual_record 0.00 $ Children's Education Expenses f…" at bounding box center [708, 298] width 805 height 346
copy div "Daycare / Babysitter fiber_manual_record $ Children's Education Expenses fiber_…"
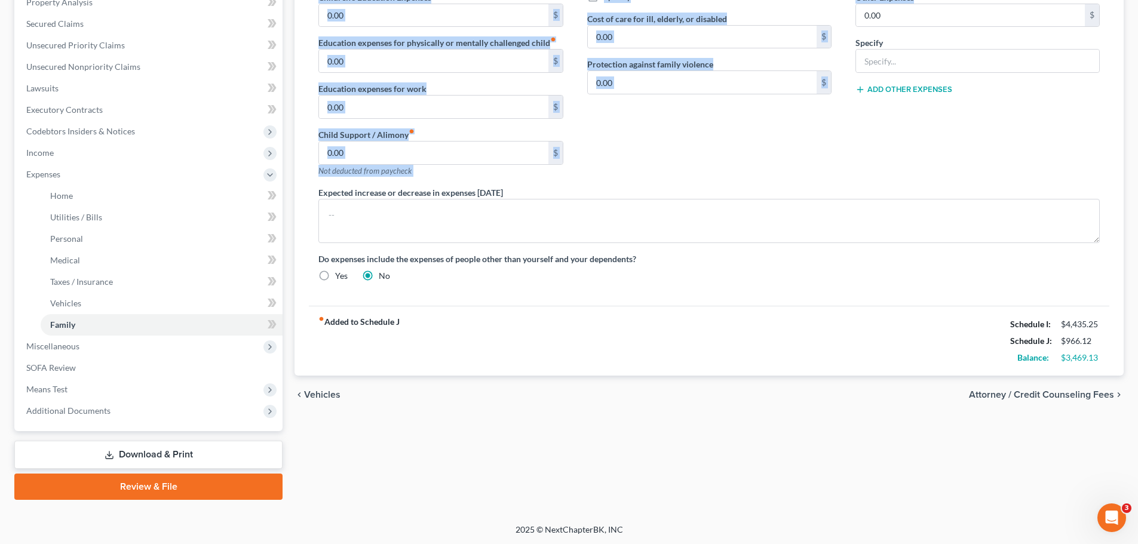
scroll to position [241, 0]
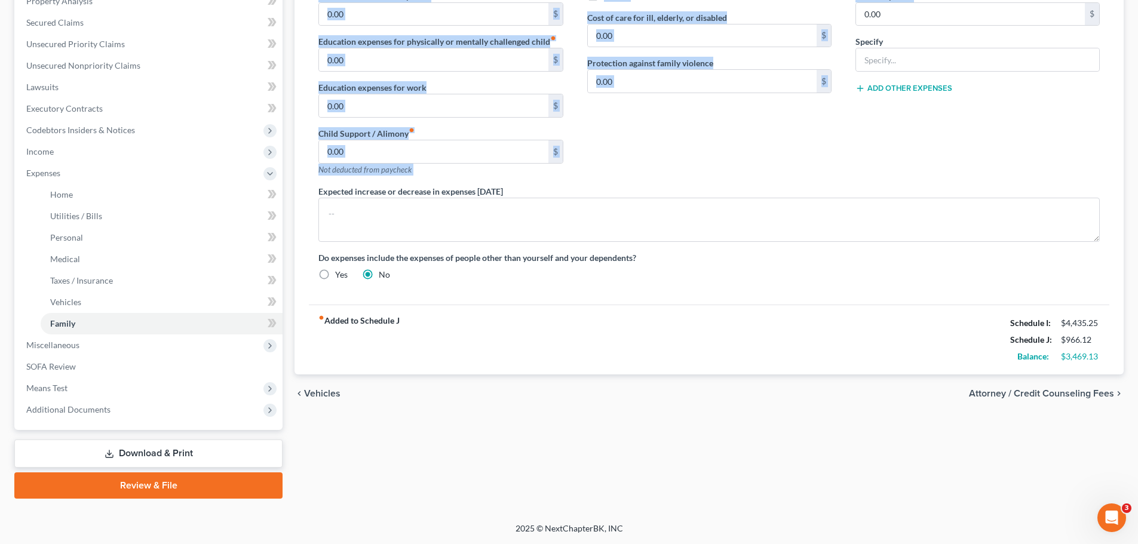
click at [1028, 395] on span "Attorney / Credit Counseling Fees" at bounding box center [1041, 394] width 145 height 10
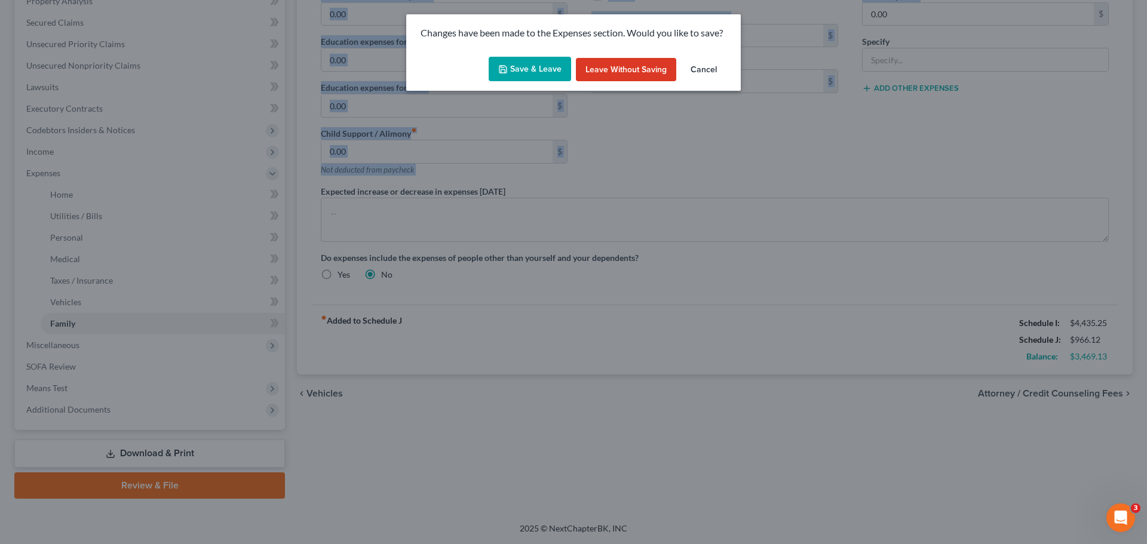
click at [546, 66] on button "Save & Leave" at bounding box center [529, 69] width 82 height 25
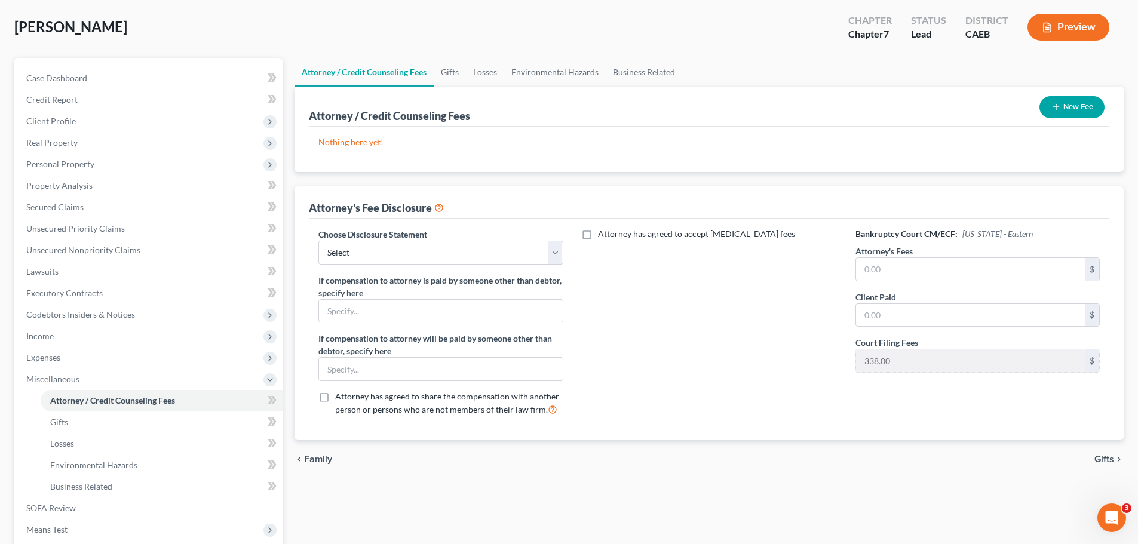
scroll to position [119, 0]
